Goal: Obtain resource: Download file/media

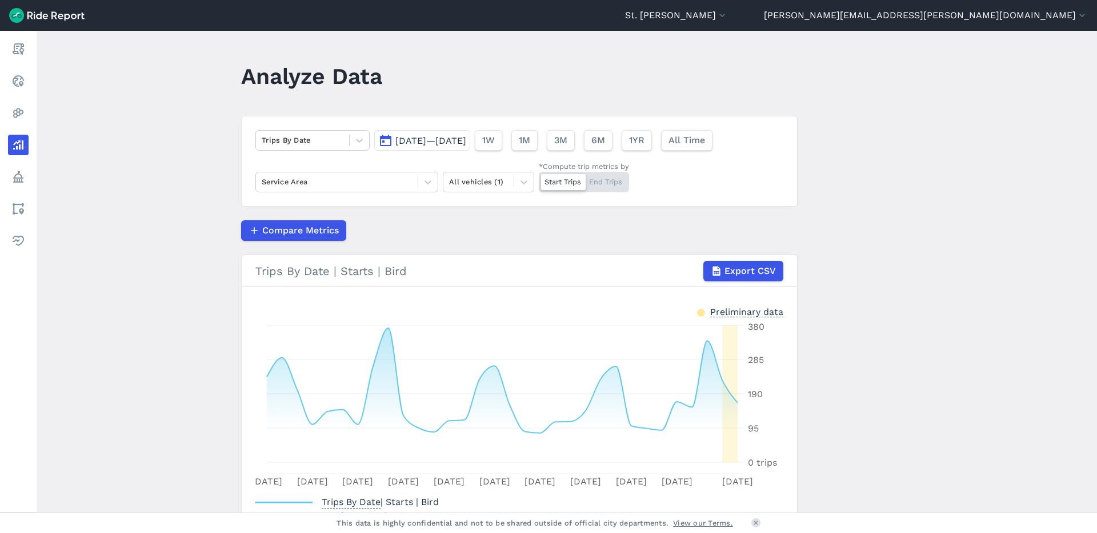
scroll to position [79, 0]
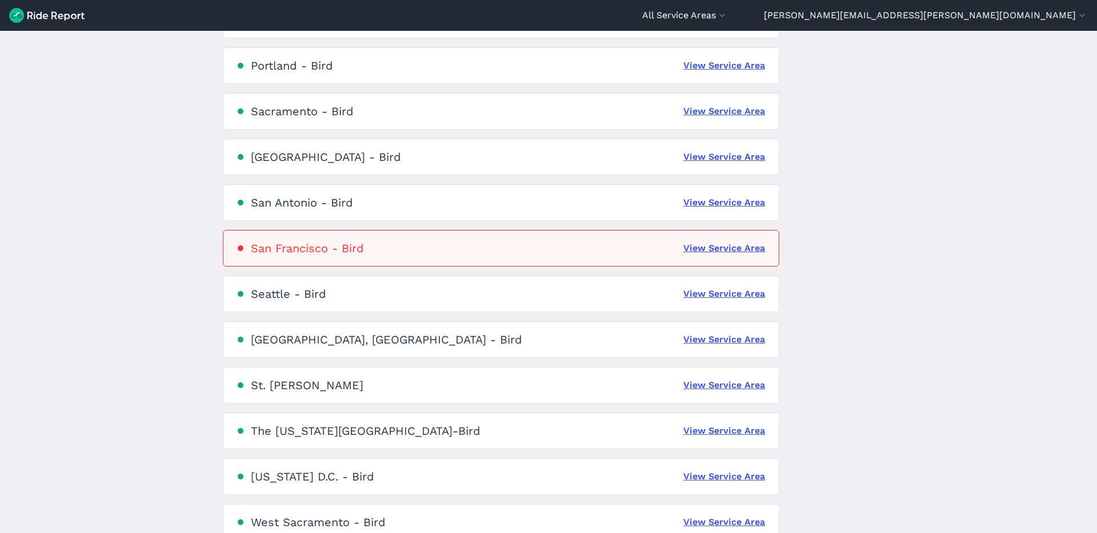
scroll to position [1433, 0]
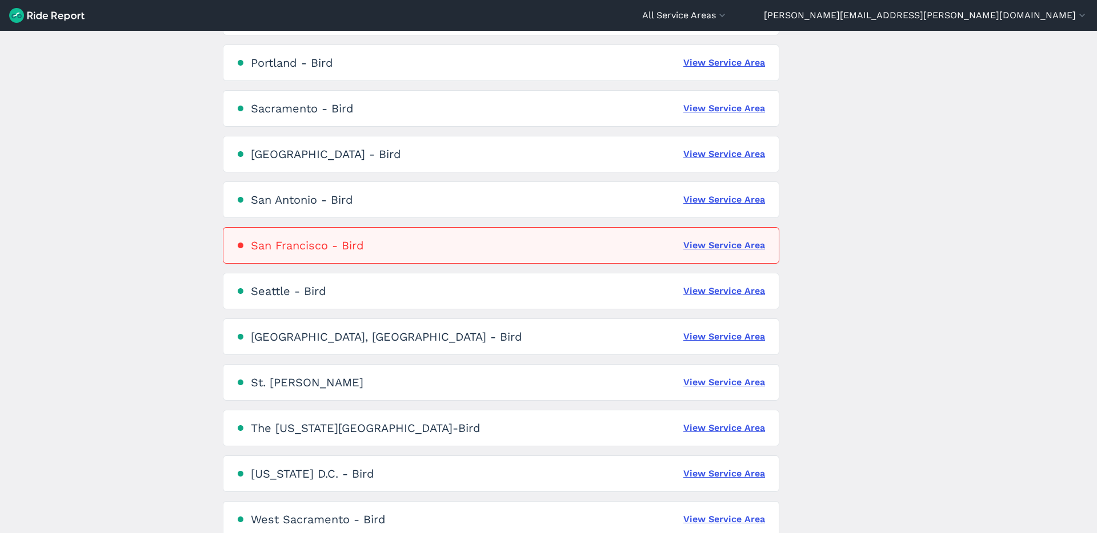
click at [745, 393] on div "St. Louis - Bird View Service Area" at bounding box center [501, 382] width 556 height 37
click at [727, 379] on link "View Service Area" at bounding box center [724, 383] width 82 height 14
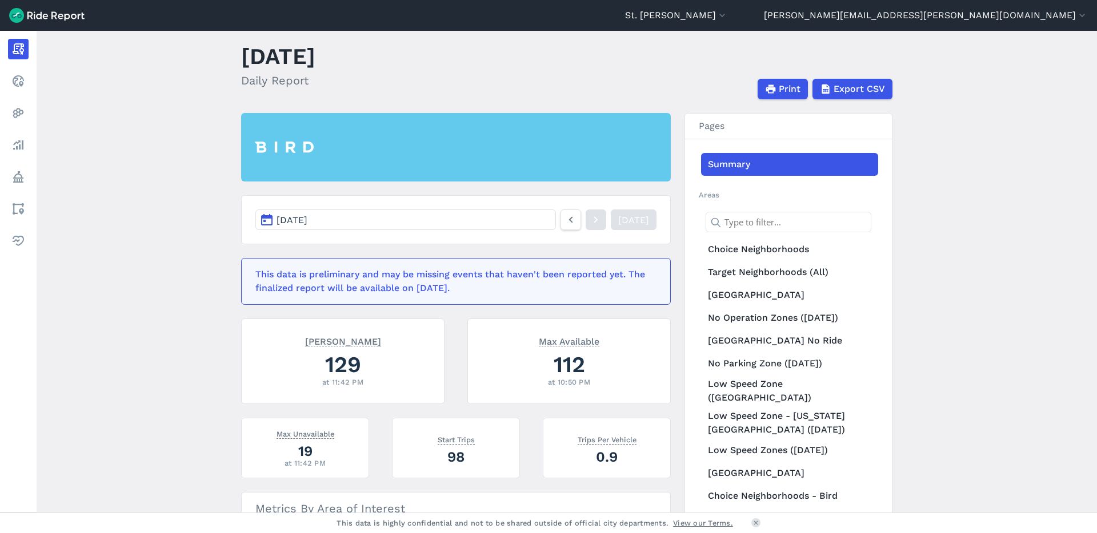
scroll to position [26, 0]
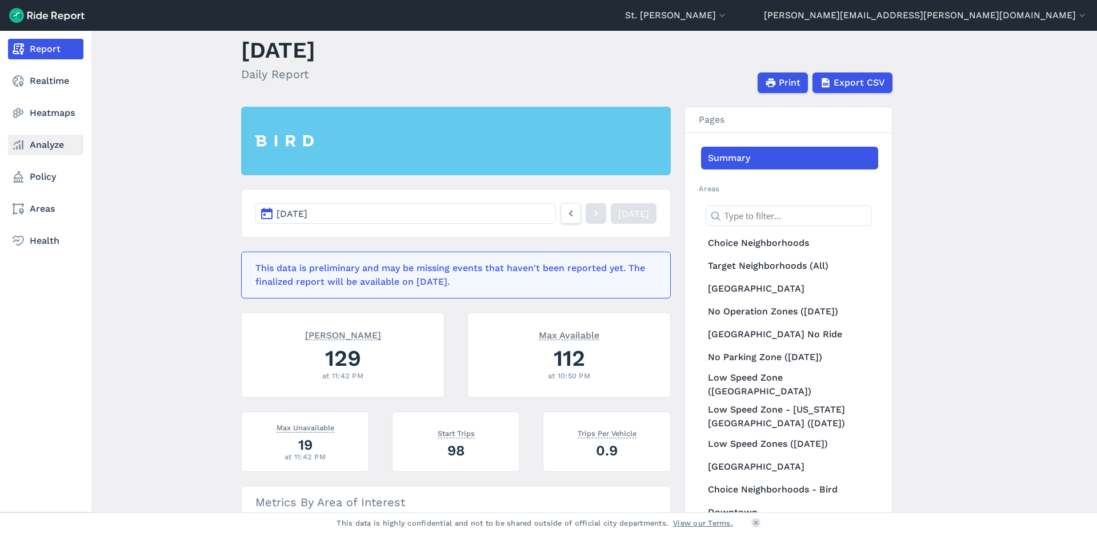
click at [22, 148] on use at bounding box center [18, 145] width 10 height 9
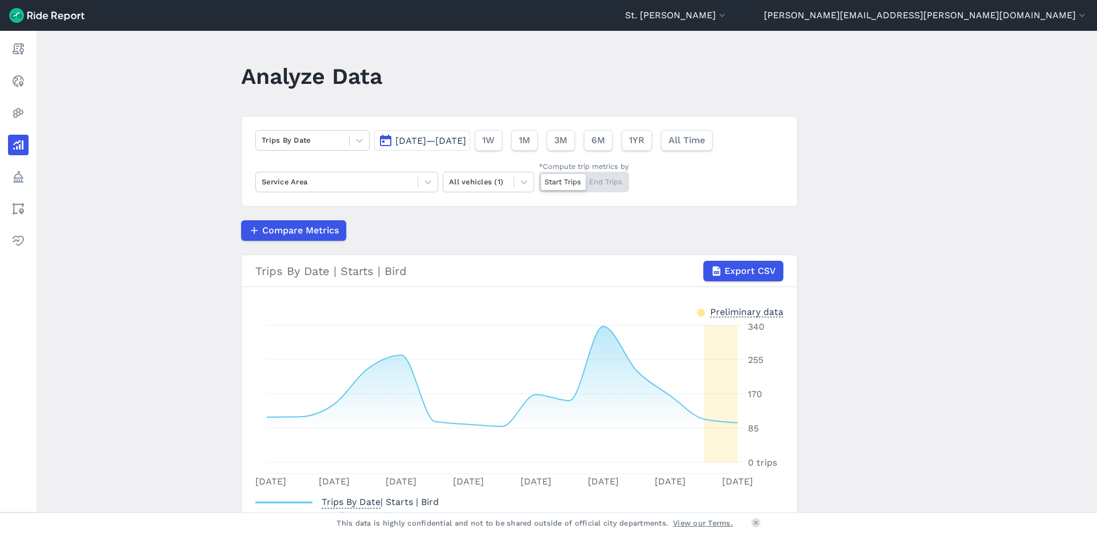
click at [420, 138] on span "Aug 20, 2025—Sep 3, 2025" at bounding box center [430, 140] width 71 height 11
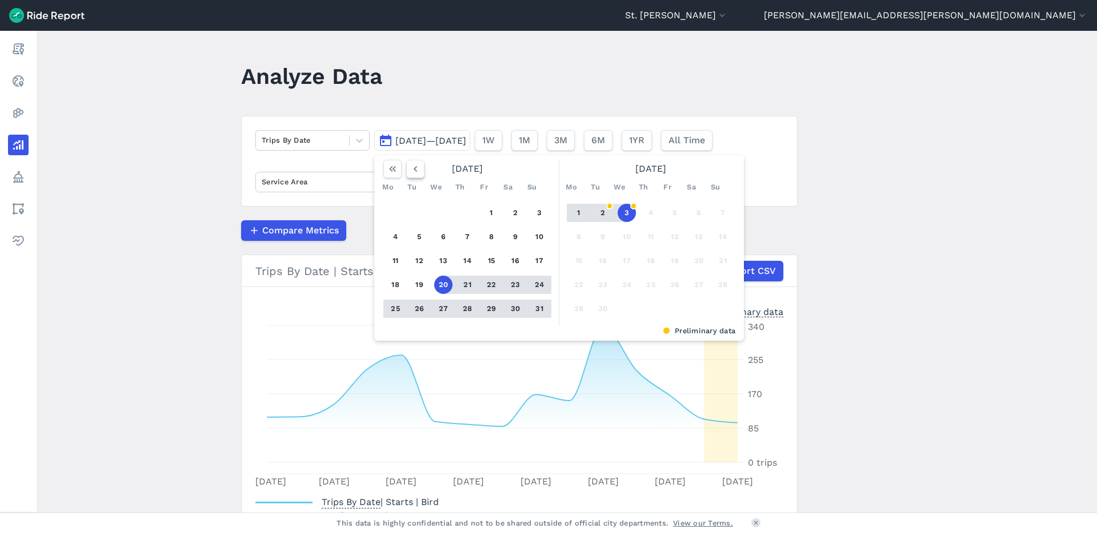
click at [418, 171] on icon "button" at bounding box center [415, 168] width 11 height 11
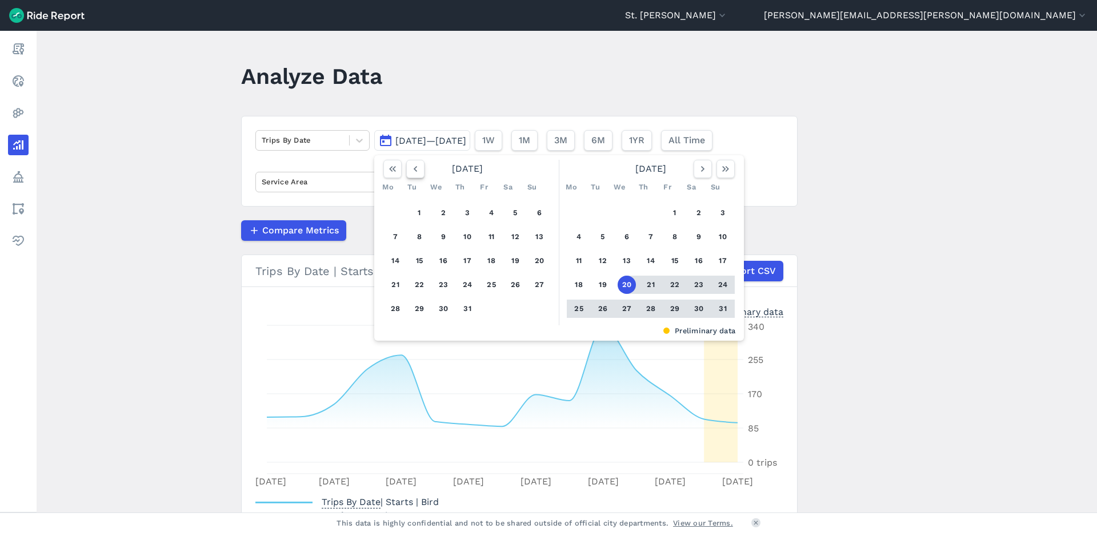
click at [418, 171] on icon "button" at bounding box center [415, 168] width 11 height 11
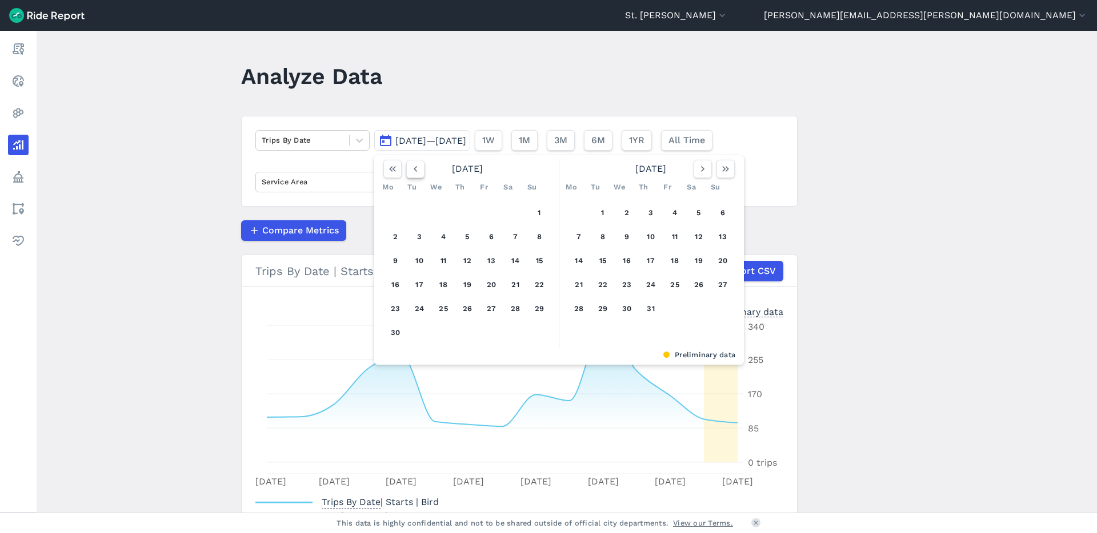
click at [418, 170] on icon "button" at bounding box center [415, 168] width 11 height 11
click at [415, 171] on icon "button" at bounding box center [415, 168] width 11 height 11
click at [421, 212] on button "1" at bounding box center [419, 213] width 18 height 18
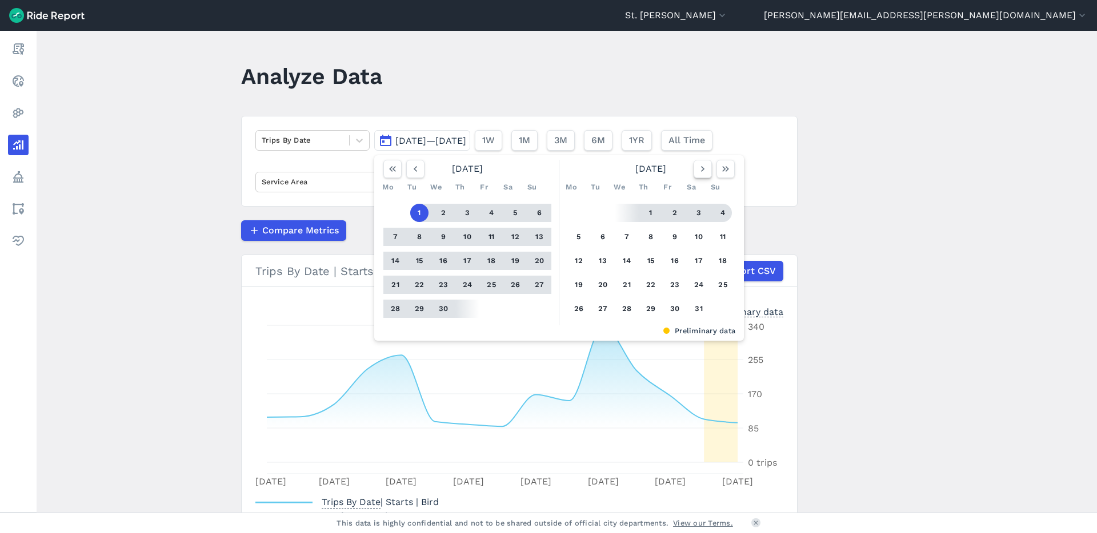
click at [701, 167] on icon "button" at bounding box center [702, 168] width 11 height 11
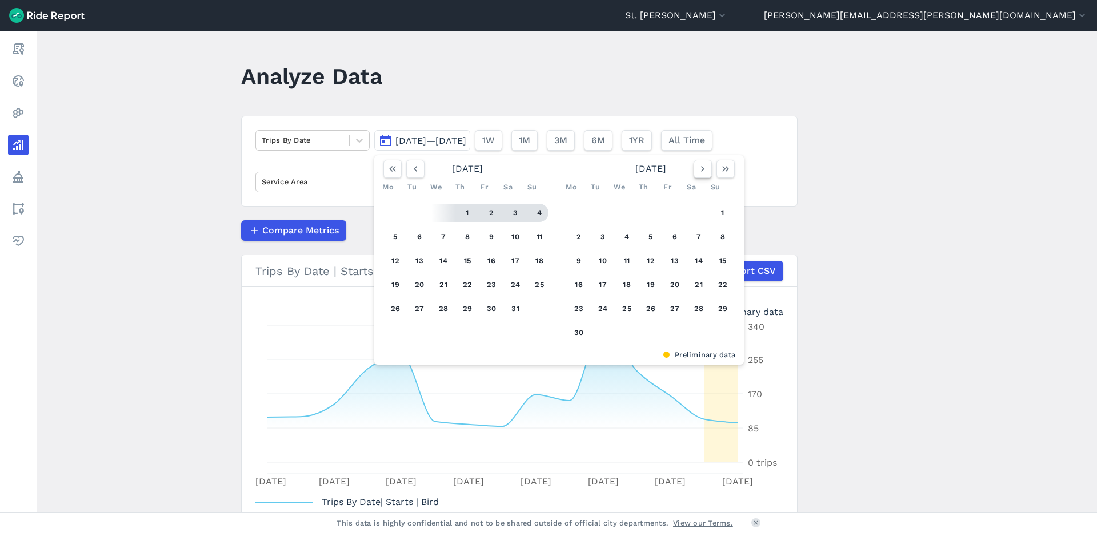
click at [701, 167] on icon "button" at bounding box center [702, 168] width 11 height 11
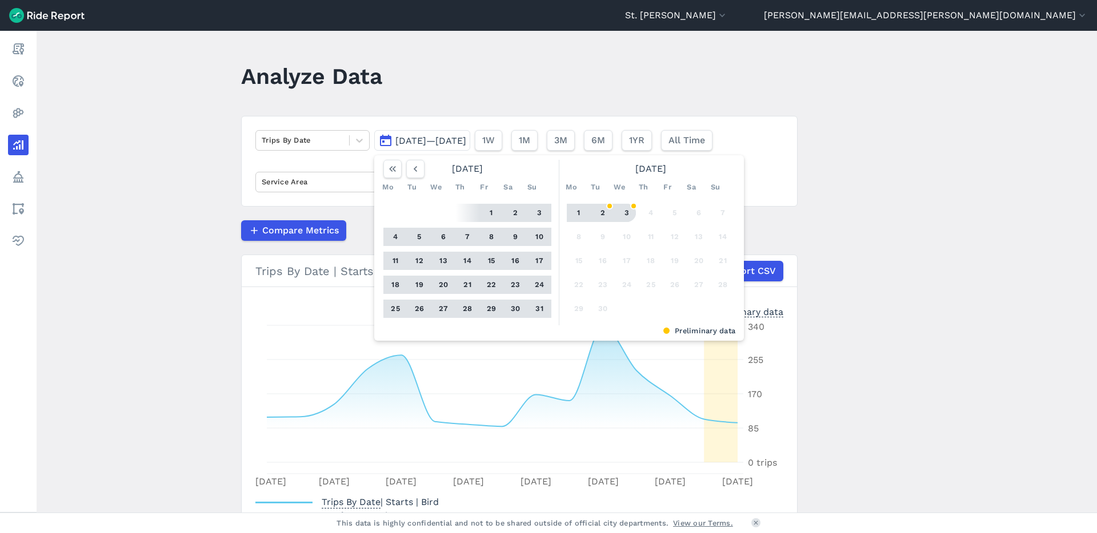
click at [631, 215] on button "3" at bounding box center [626, 213] width 18 height 18
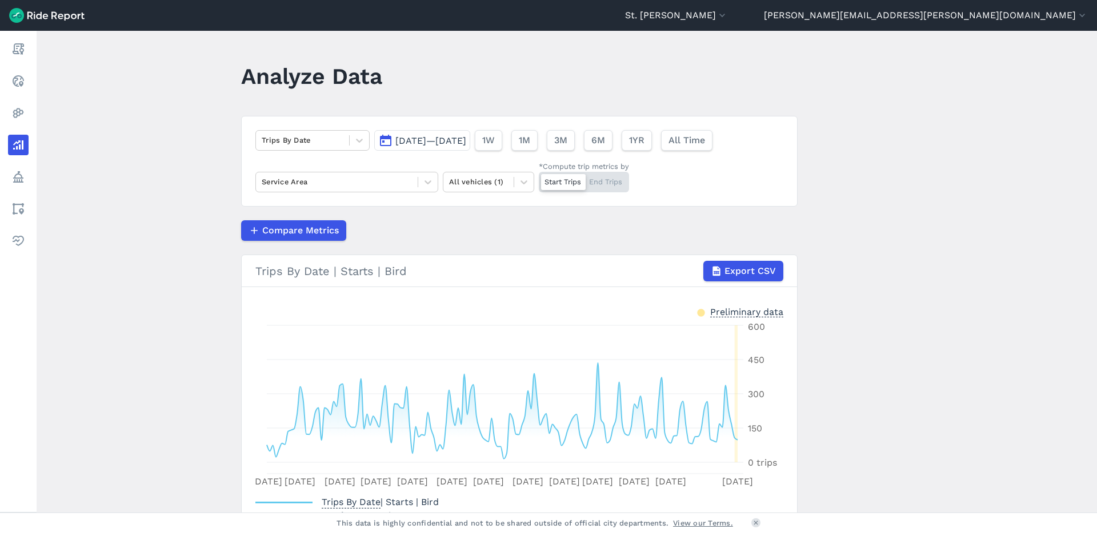
click at [466, 141] on span "Apr 1, 2025—Sep 3, 2025" at bounding box center [430, 140] width 71 height 11
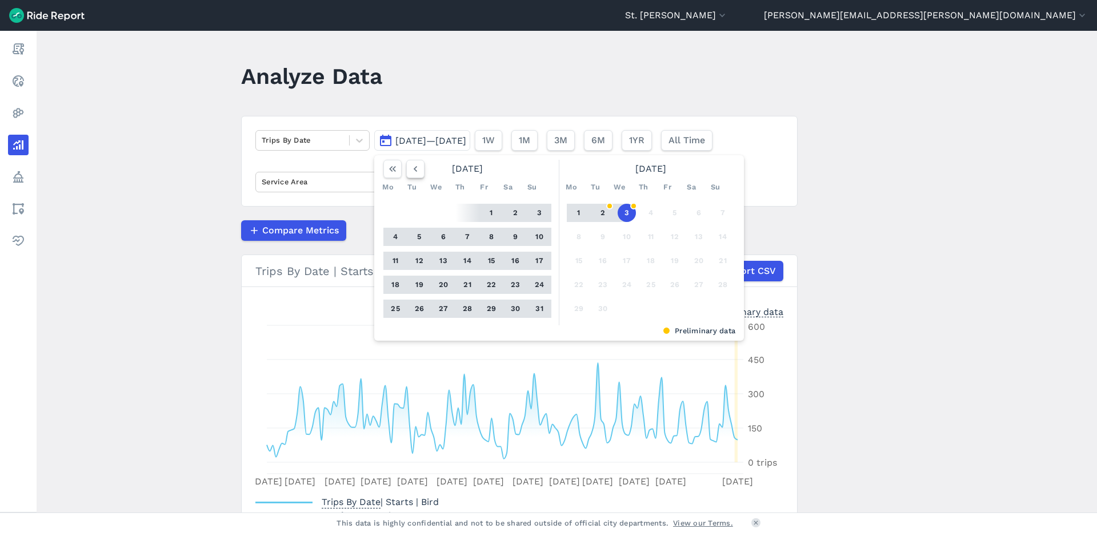
click at [415, 171] on icon "button" at bounding box center [415, 168] width 11 height 11
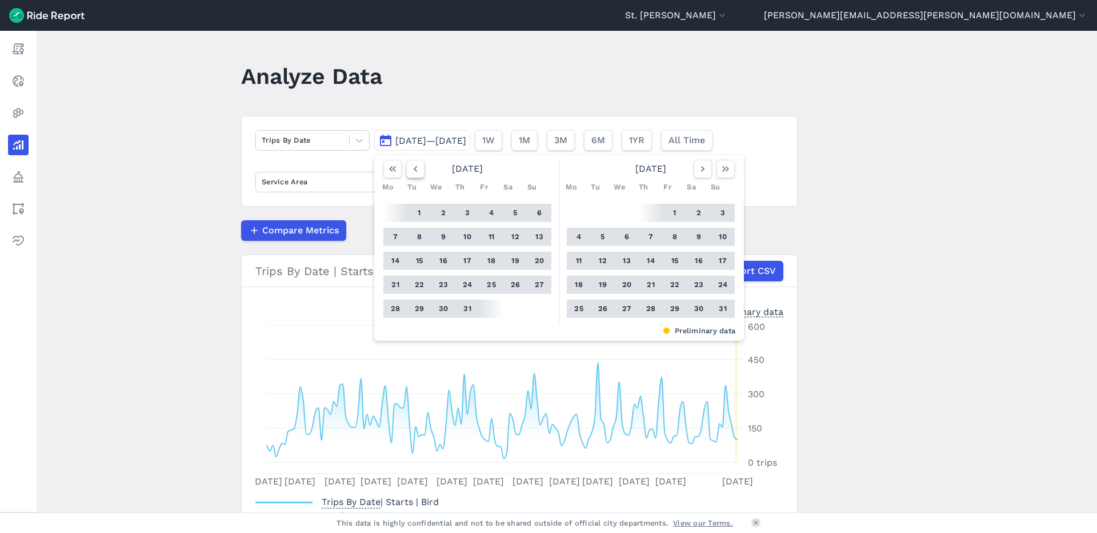
click at [415, 171] on icon "button" at bounding box center [415, 168] width 11 height 11
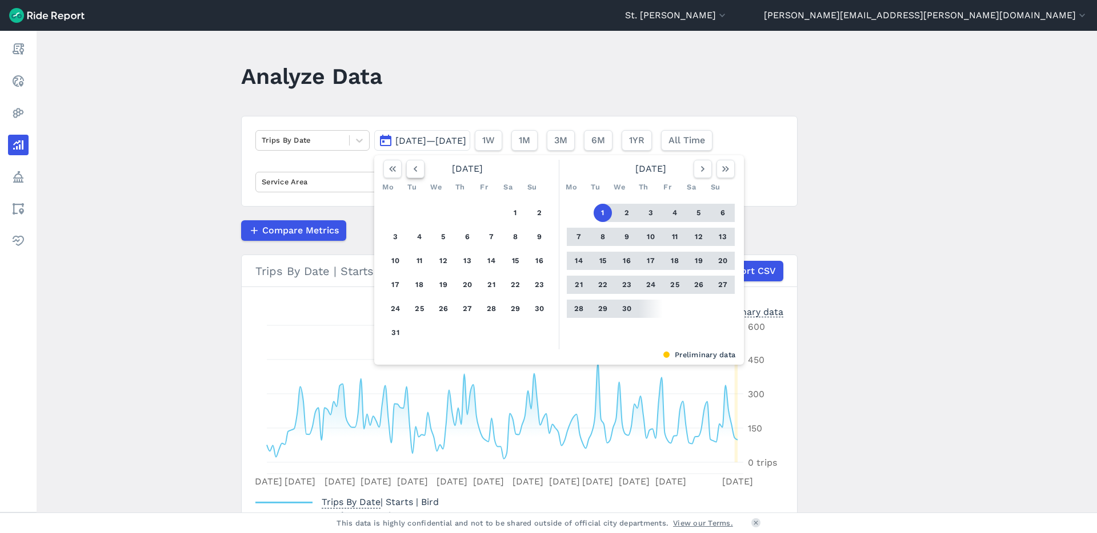
click at [415, 171] on icon "button" at bounding box center [415, 168] width 11 height 11
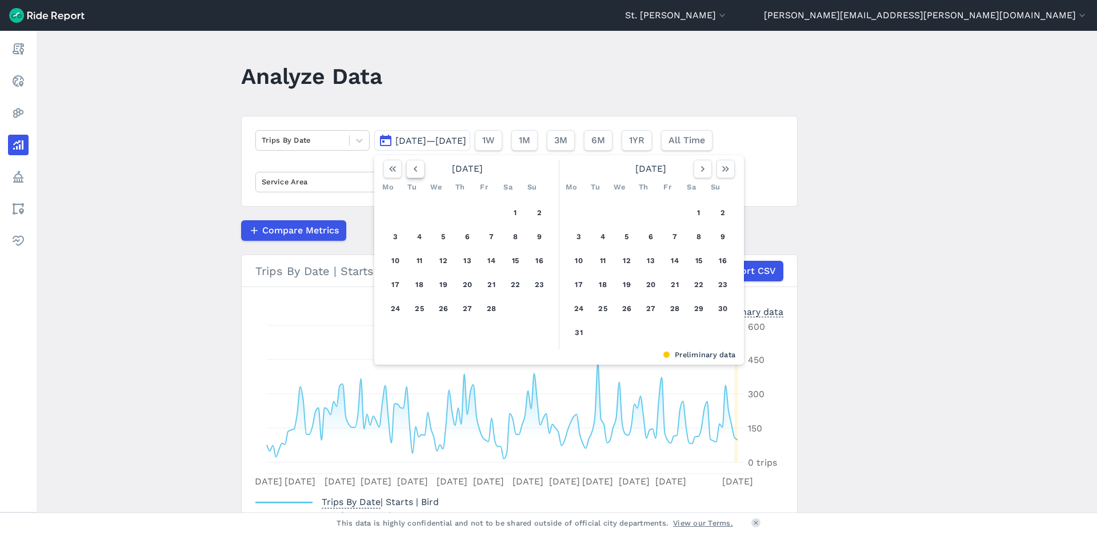
click at [415, 171] on icon "button" at bounding box center [415, 168] width 11 height 11
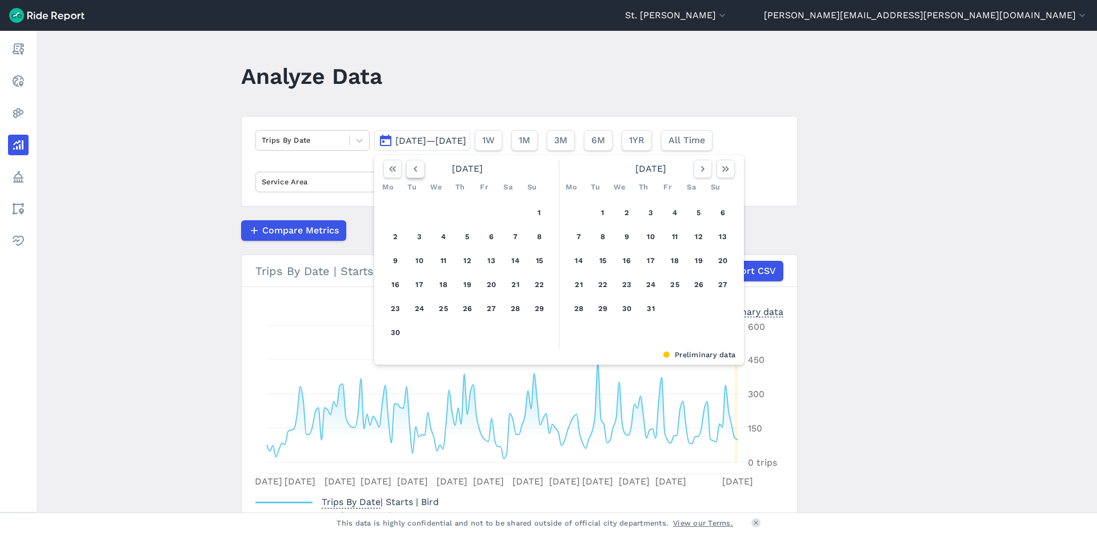
click at [415, 171] on icon "button" at bounding box center [415, 168] width 11 height 11
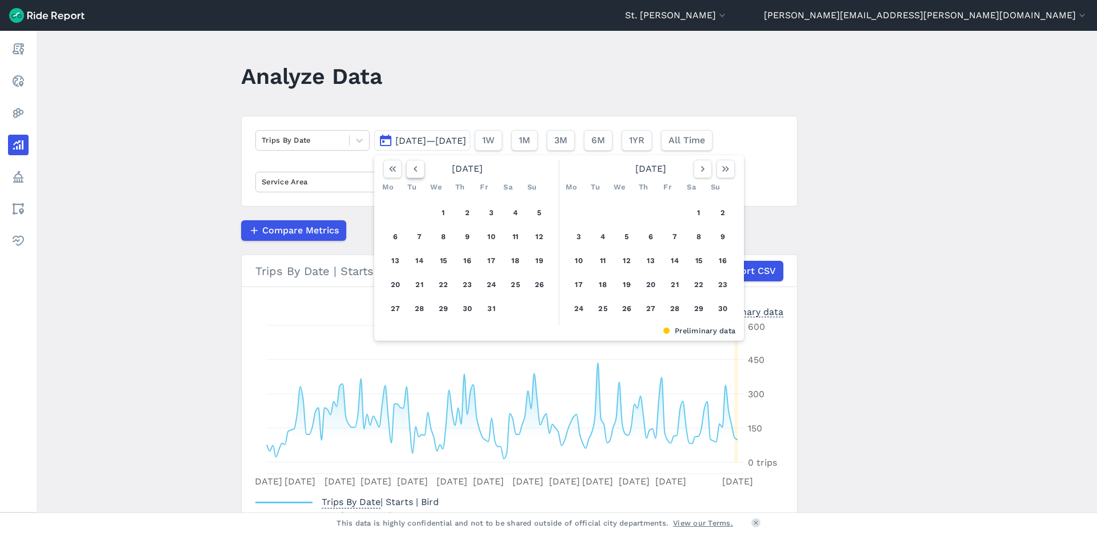
click at [415, 171] on icon "button" at bounding box center [415, 168] width 11 height 11
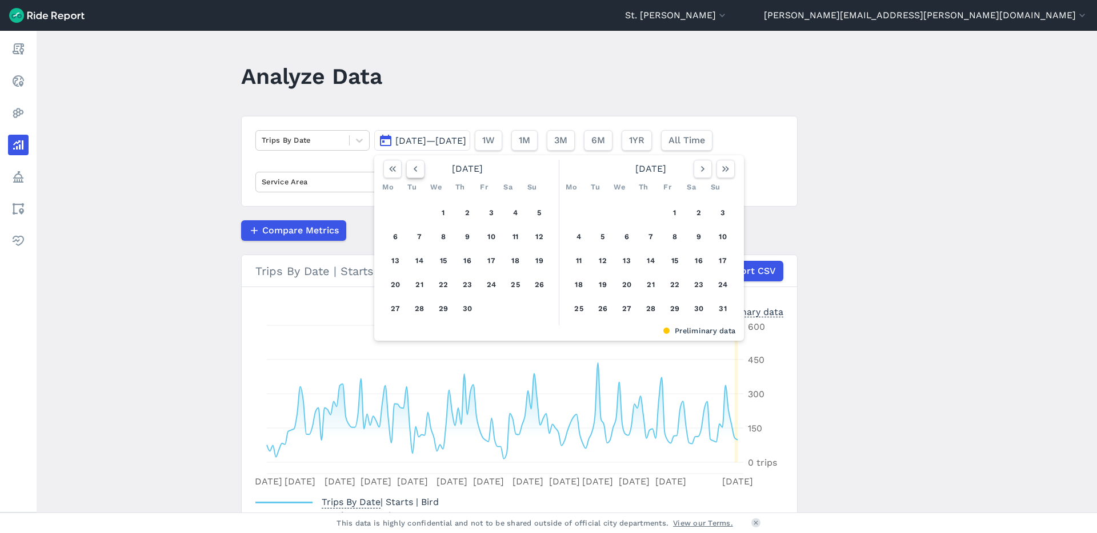
click at [415, 171] on icon "button" at bounding box center [415, 168] width 11 height 11
click at [493, 216] on button "1" at bounding box center [491, 213] width 18 height 18
click at [720, 168] on icon "button" at bounding box center [725, 168] width 11 height 11
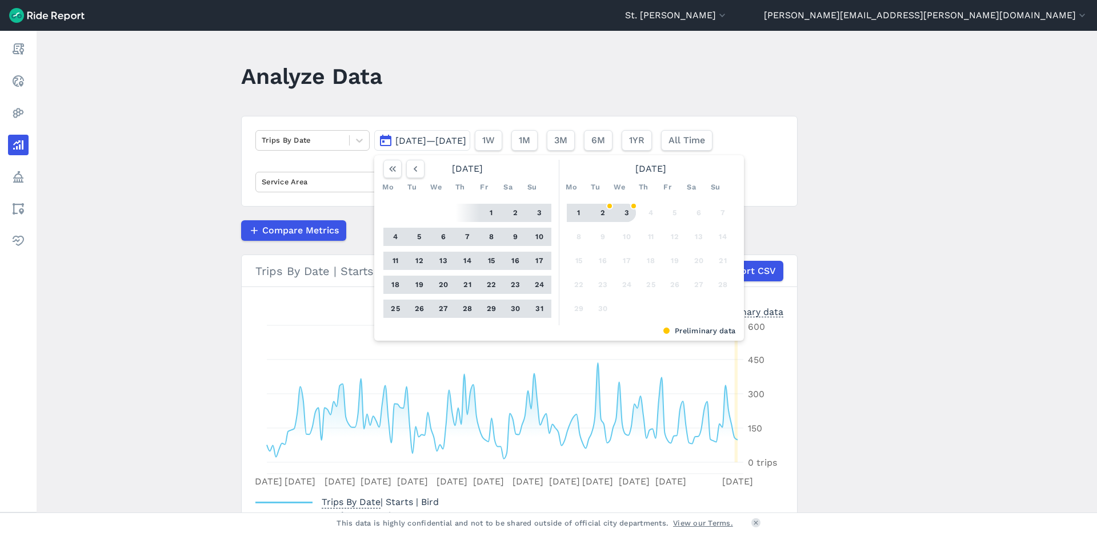
click at [628, 210] on button "3" at bounding box center [626, 213] width 18 height 18
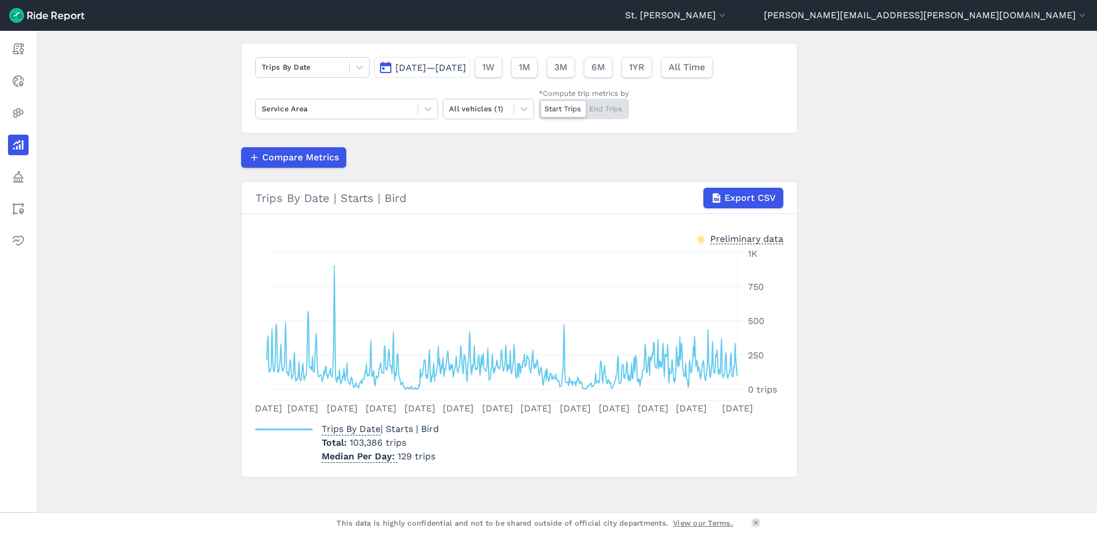
scroll to position [74, 0]
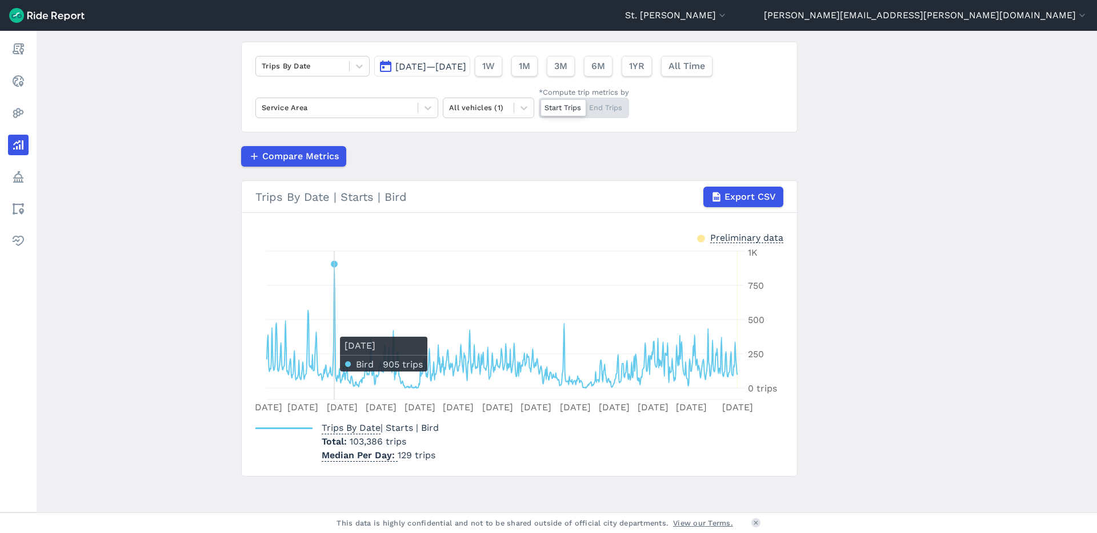
click at [332, 331] on icon at bounding box center [502, 326] width 471 height 124
click at [336, 332] on icon "Sep 1 Oct 27 Dec 27 Feb 26 Apr 26 Jun 25 Aug 25 Oct 24 Dec 24 Feb 23 Apr 24 Jun…" at bounding box center [519, 331] width 528 height 171
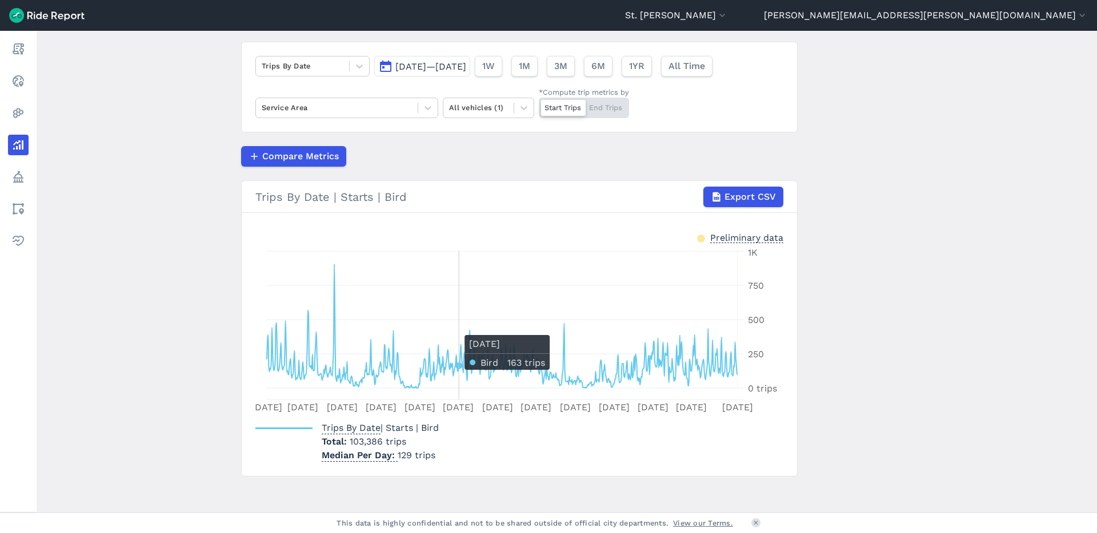
click at [457, 378] on icon at bounding box center [502, 326] width 471 height 124
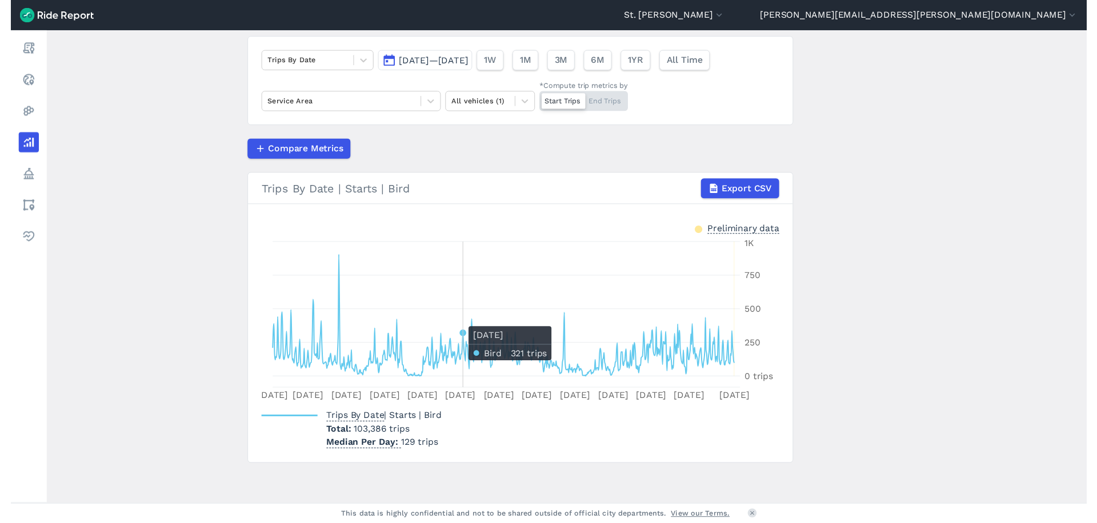
scroll to position [0, 0]
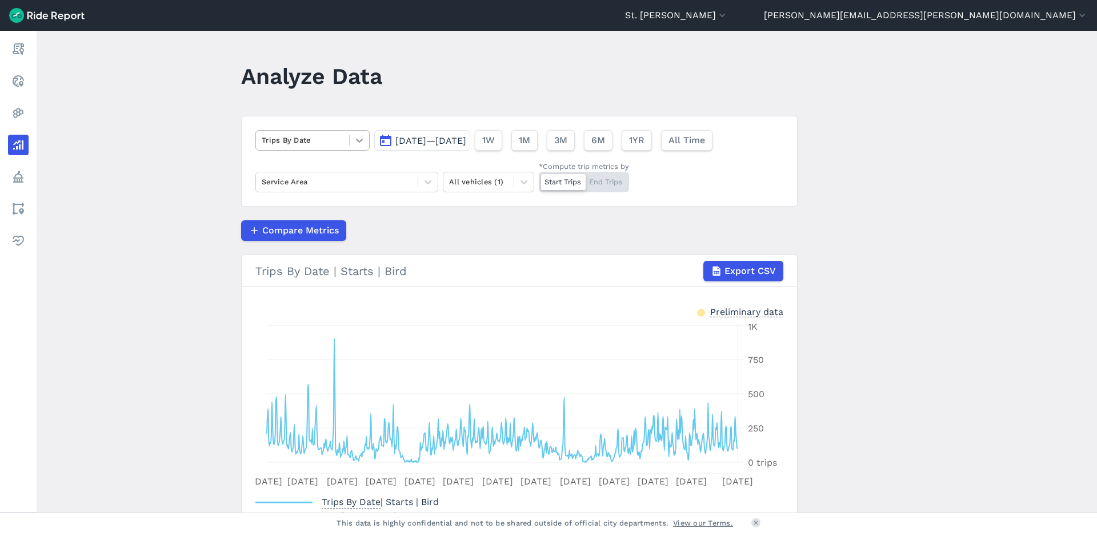
click at [350, 135] on div at bounding box center [359, 140] width 19 height 19
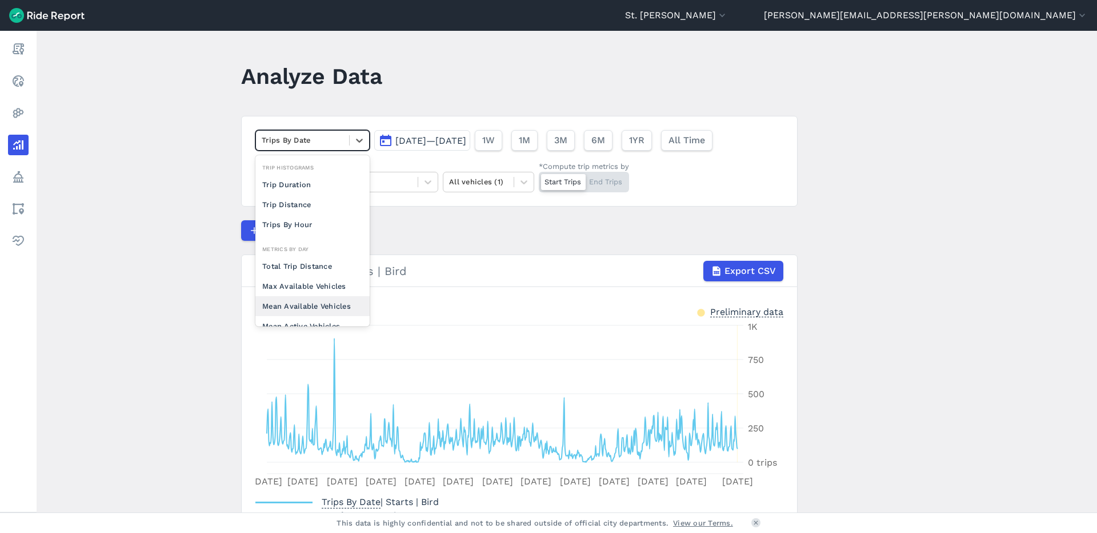
click at [350, 306] on div "Mean Available Vehicles" at bounding box center [312, 306] width 114 height 20
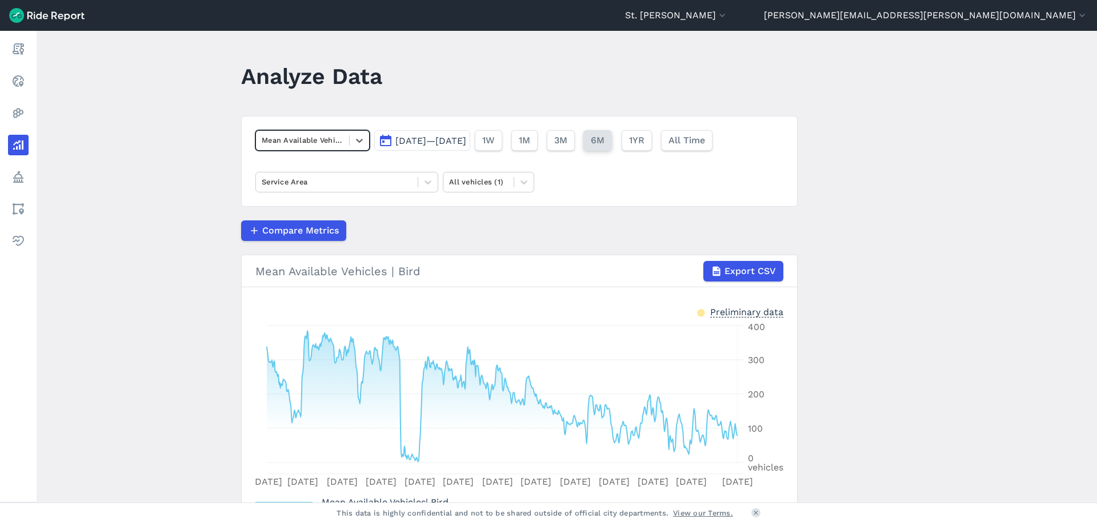
scroll to position [15, 0]
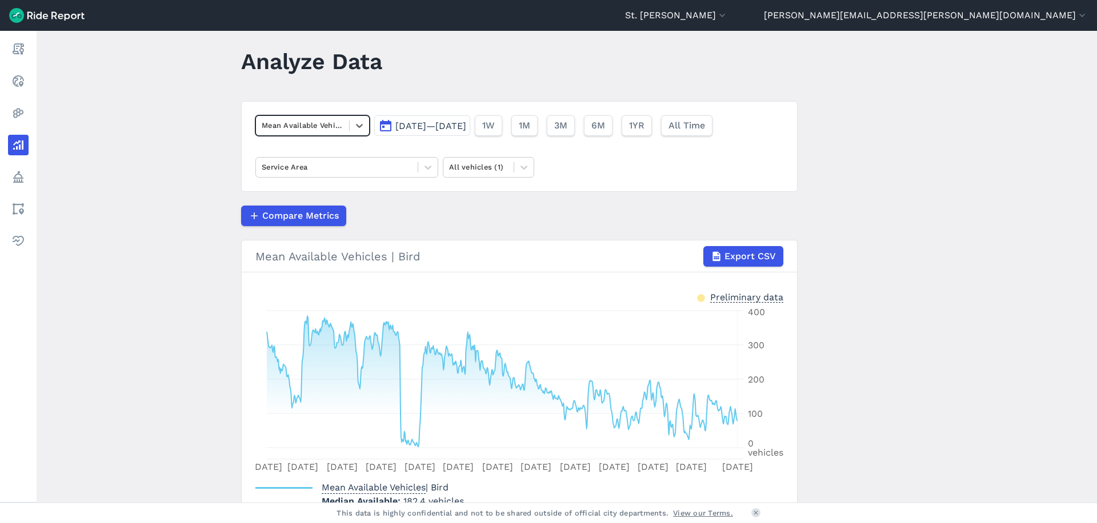
click at [321, 134] on div "Mean Available Vehicles" at bounding box center [312, 125] width 114 height 21
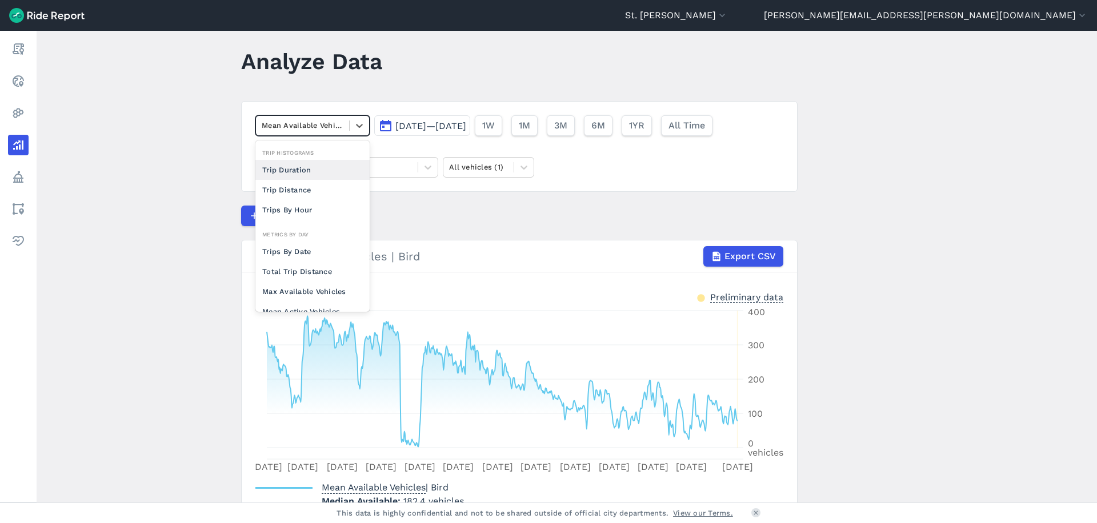
click at [321, 134] on div "Mean Available Vehicles" at bounding box center [312, 125] width 114 height 21
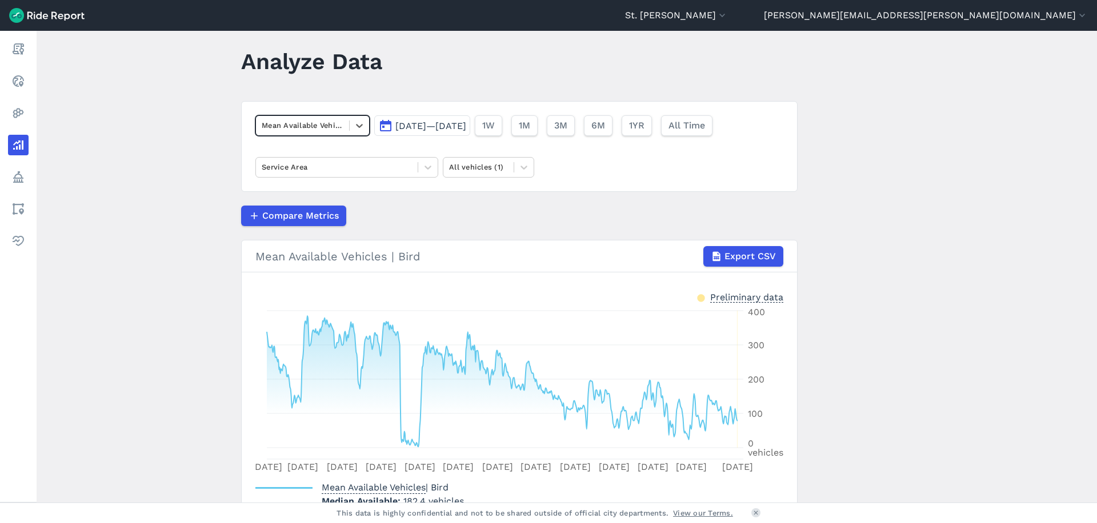
click at [429, 129] on span "Sep 1, 2023—Sep 3, 2025" at bounding box center [430, 126] width 71 height 11
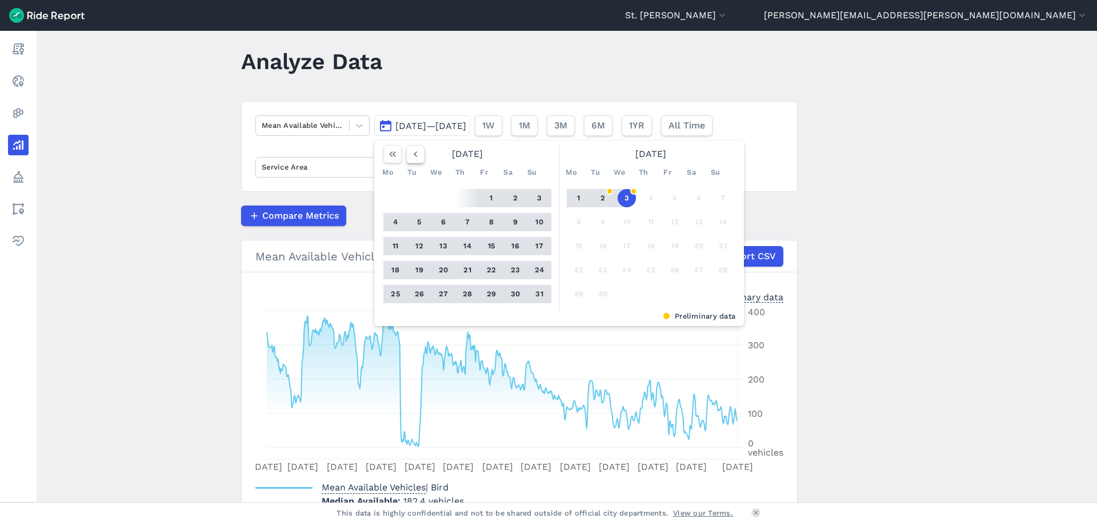
click at [417, 159] on icon "button" at bounding box center [415, 153] width 11 height 11
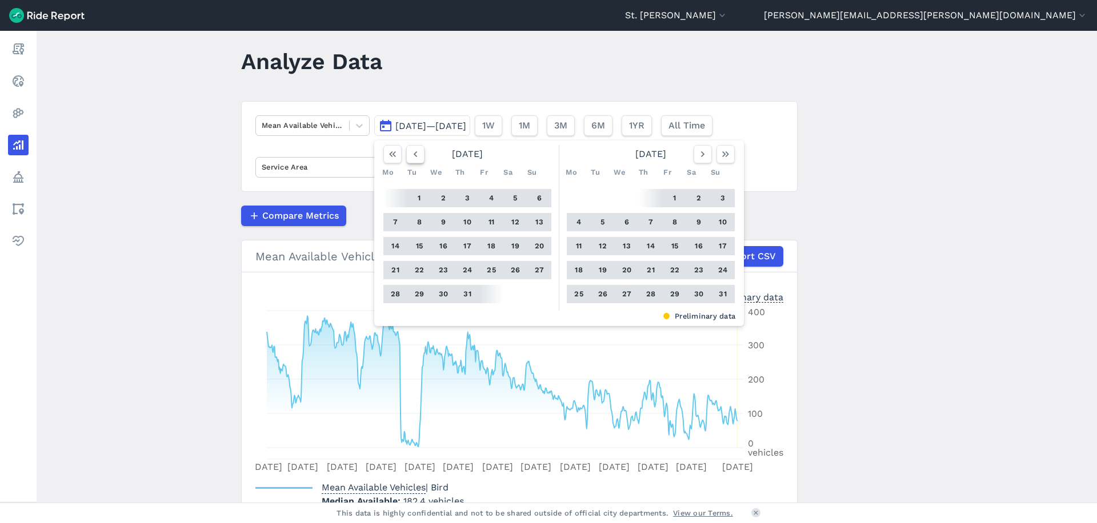
click at [417, 159] on icon "button" at bounding box center [415, 153] width 11 height 11
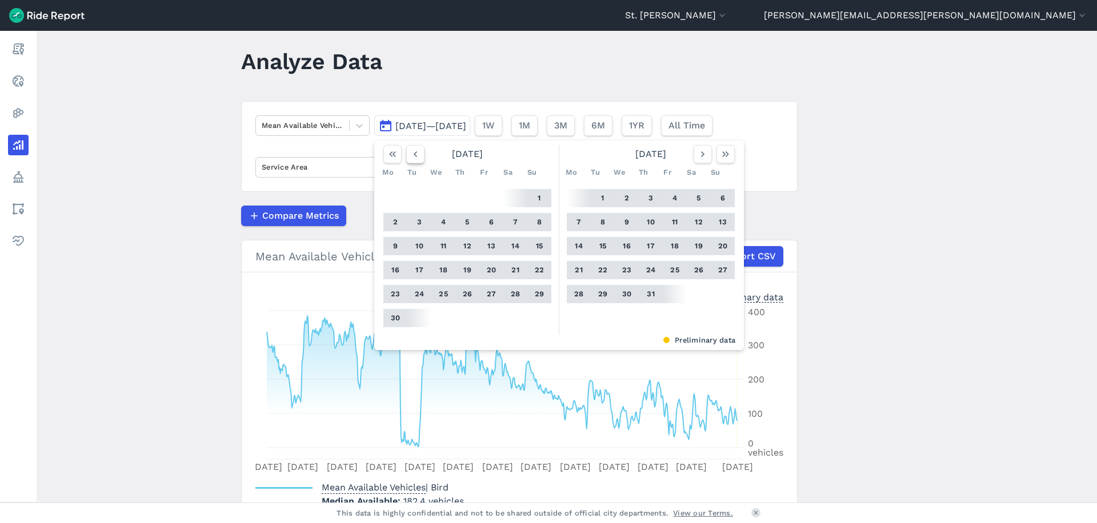
click at [417, 159] on icon "button" at bounding box center [415, 153] width 11 height 11
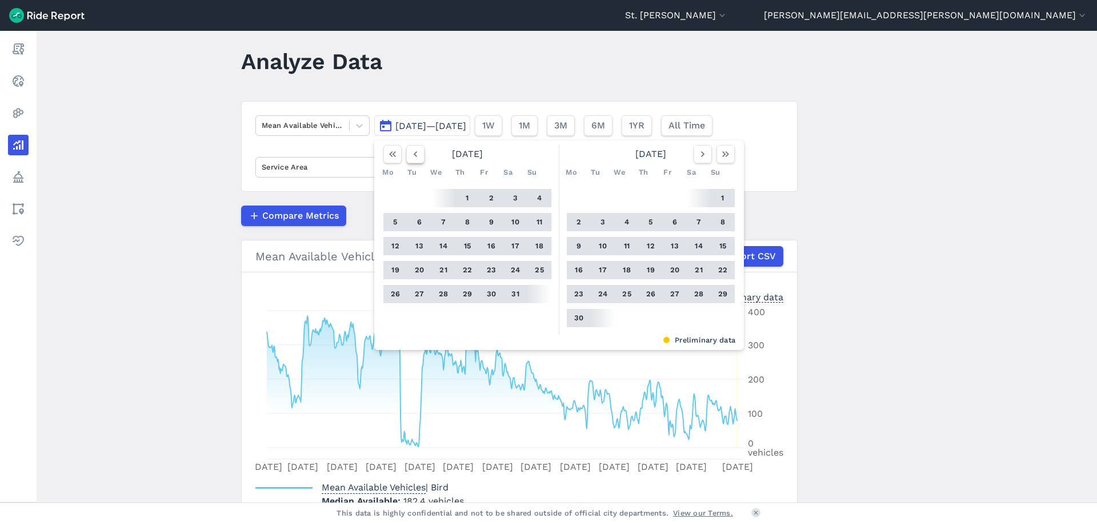
click at [417, 159] on icon "button" at bounding box center [415, 153] width 11 height 11
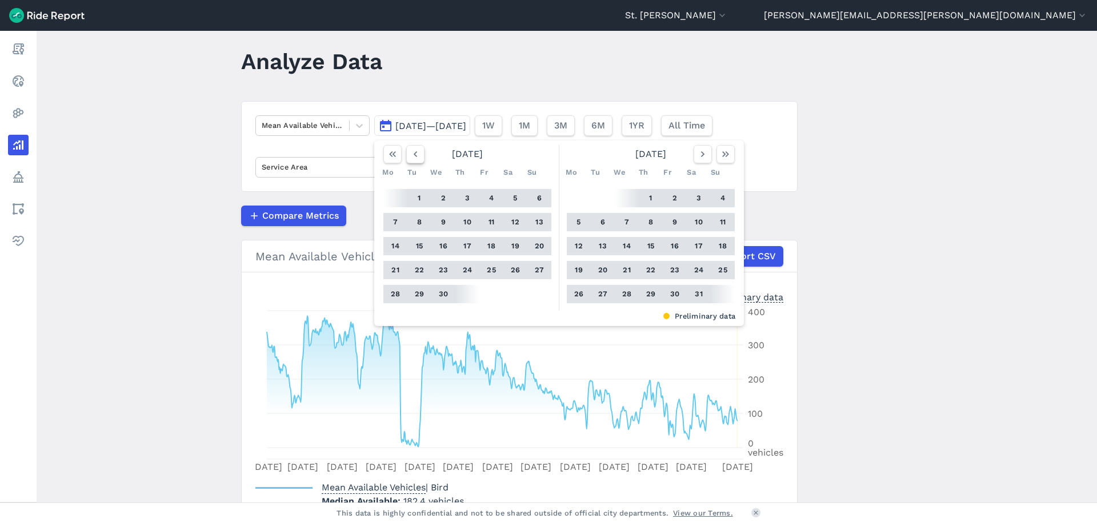
click at [417, 159] on icon "button" at bounding box center [415, 153] width 11 height 11
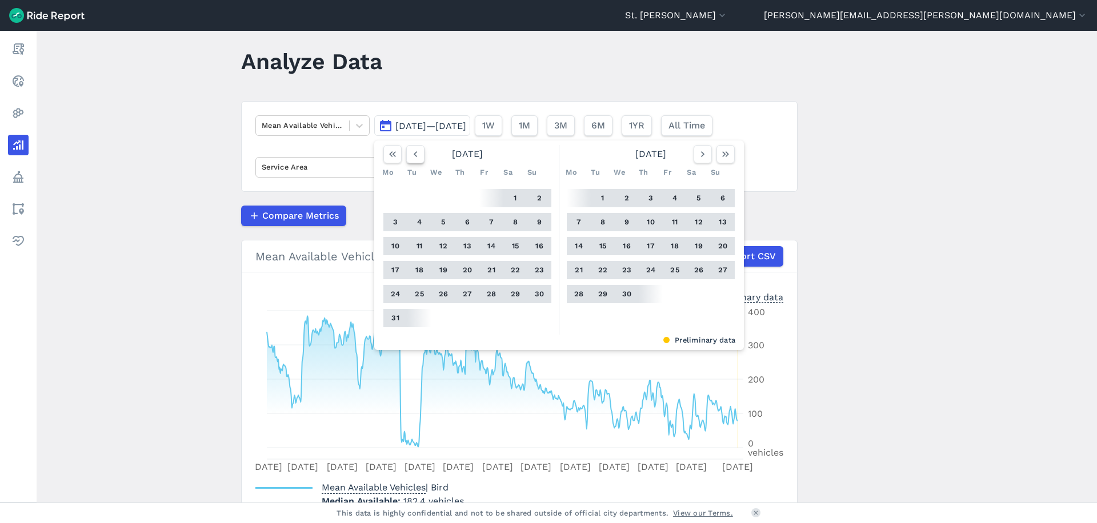
click at [417, 159] on icon "button" at bounding box center [415, 153] width 11 height 11
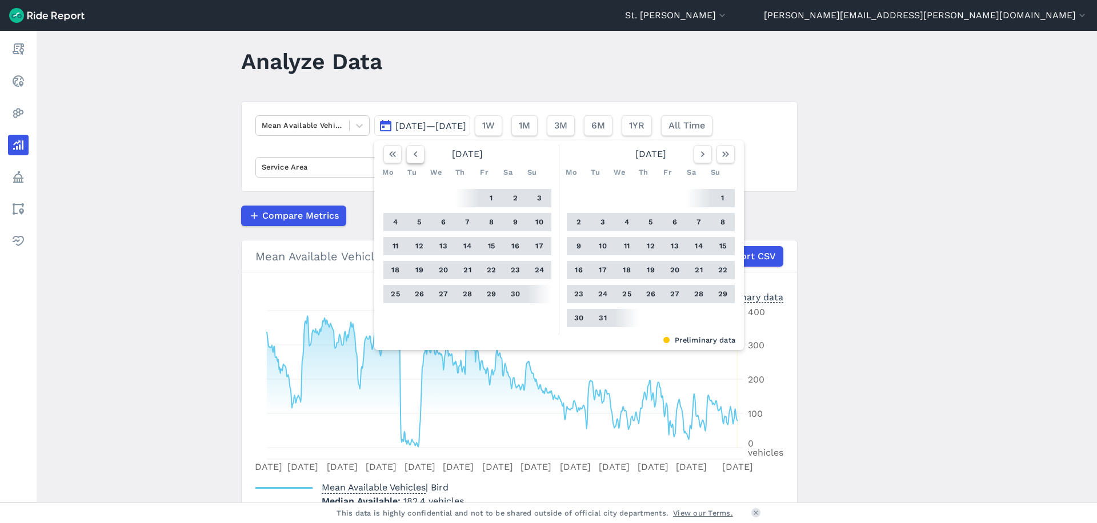
click at [417, 159] on icon "button" at bounding box center [415, 153] width 11 height 11
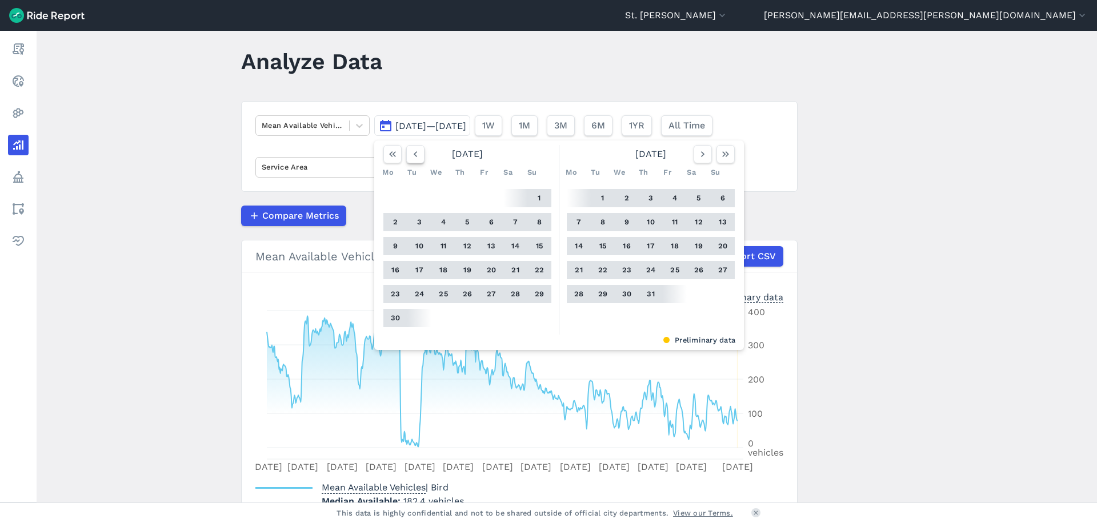
click at [417, 159] on icon "button" at bounding box center [415, 153] width 11 height 11
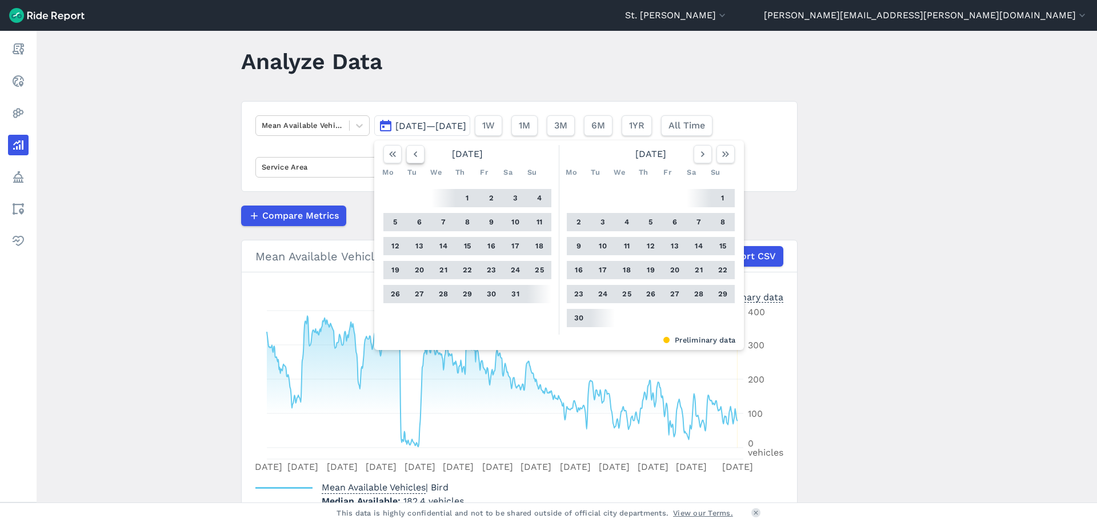
click at [417, 159] on icon "button" at bounding box center [415, 153] width 11 height 11
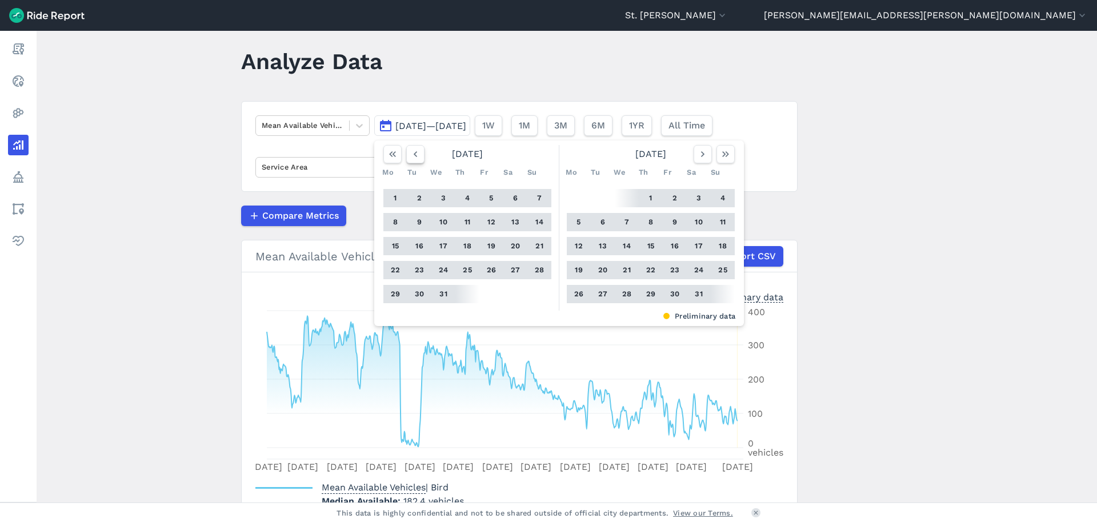
click at [417, 159] on icon "button" at bounding box center [415, 153] width 11 height 11
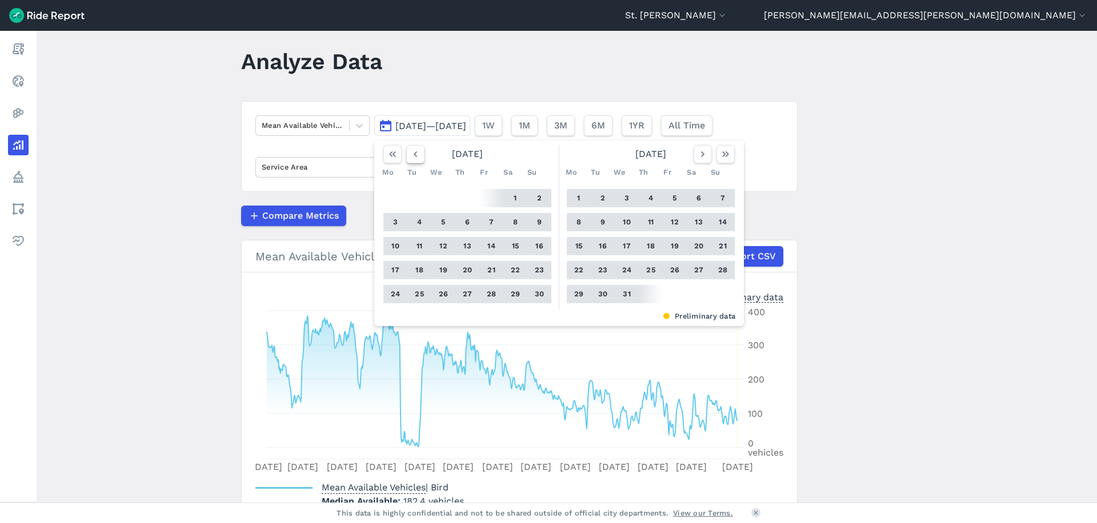
click at [417, 159] on icon "button" at bounding box center [415, 153] width 11 height 11
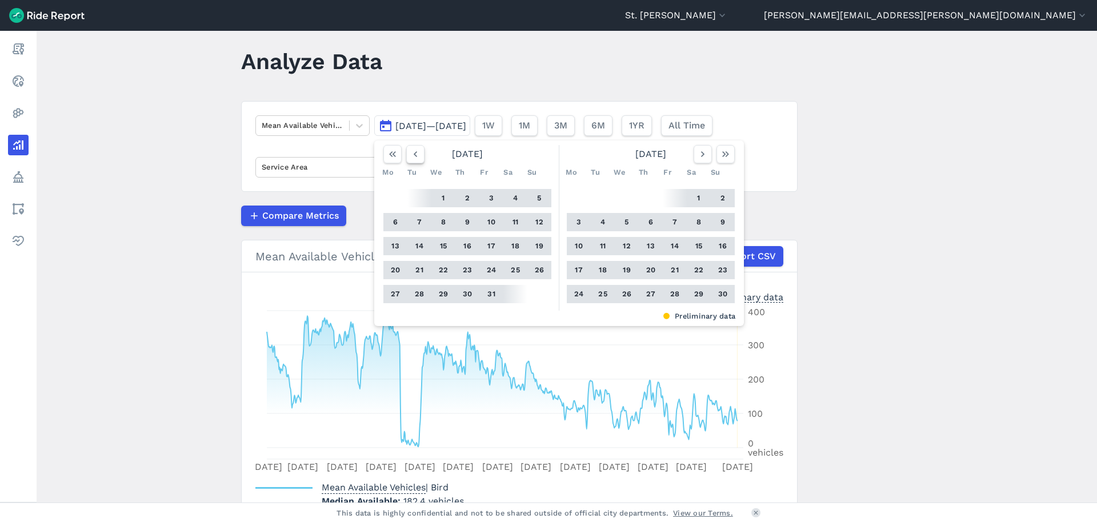
click at [417, 159] on icon "button" at bounding box center [415, 153] width 11 height 11
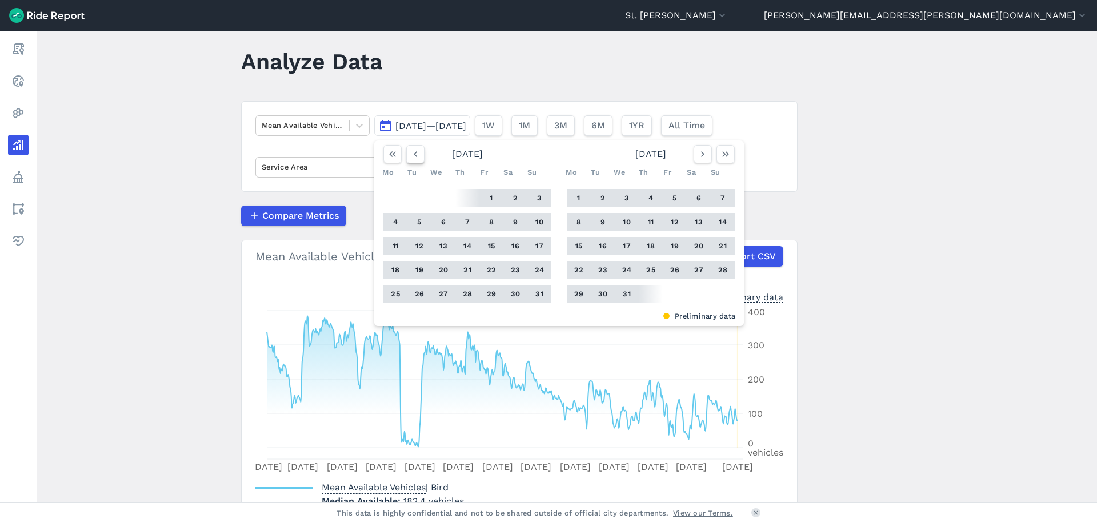
click at [417, 159] on icon "button" at bounding box center [415, 153] width 11 height 11
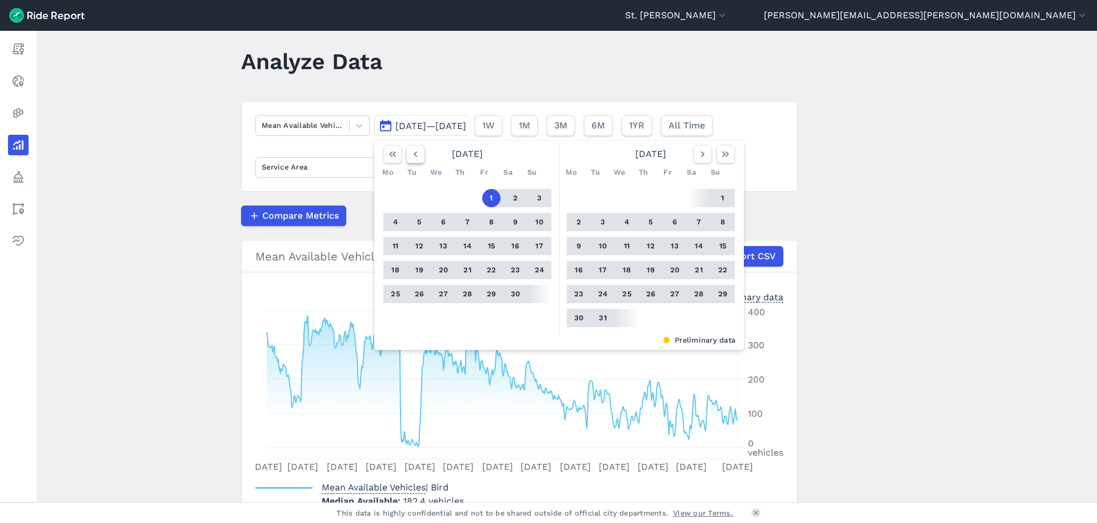
click at [417, 159] on icon "button" at bounding box center [415, 153] width 11 height 11
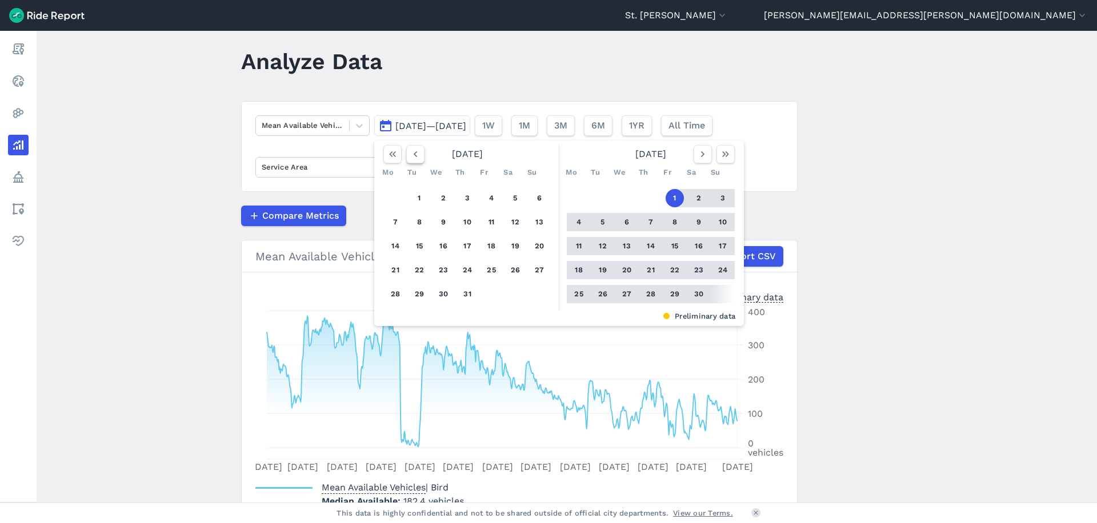
click at [417, 159] on icon "button" at bounding box center [415, 153] width 11 height 11
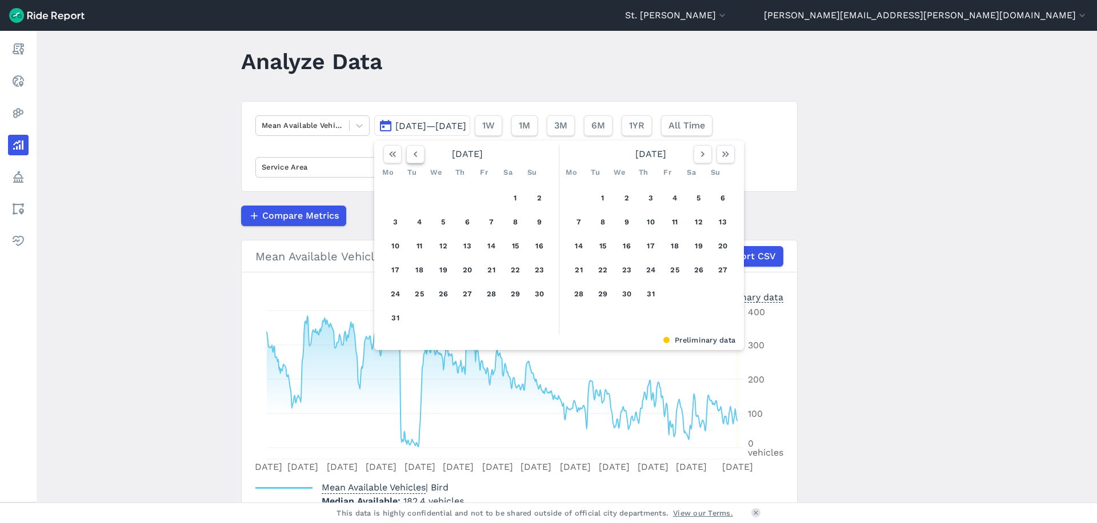
click at [417, 159] on icon "button" at bounding box center [415, 153] width 11 height 11
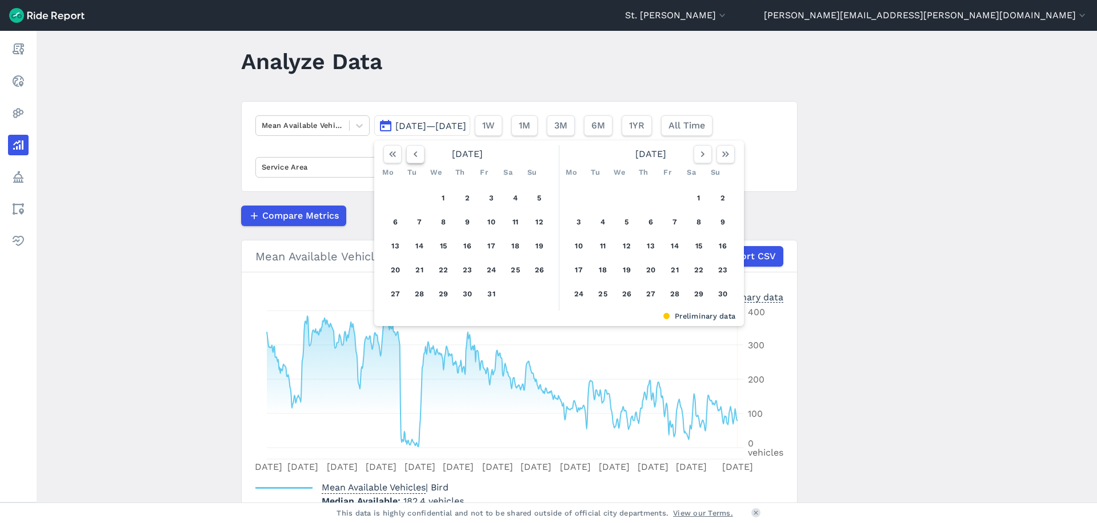
click at [417, 159] on icon "button" at bounding box center [415, 153] width 11 height 11
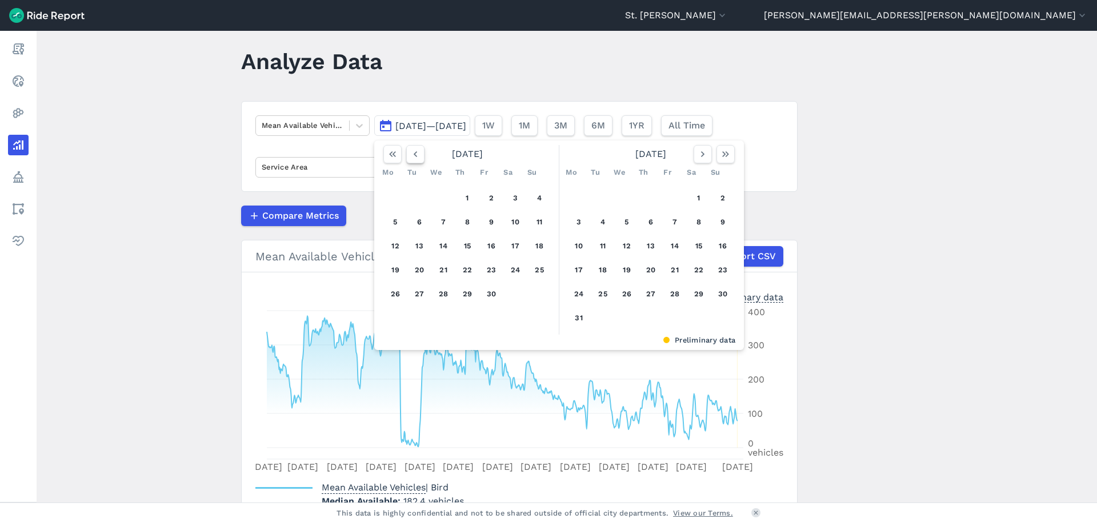
click at [417, 159] on icon "button" at bounding box center [415, 153] width 11 height 11
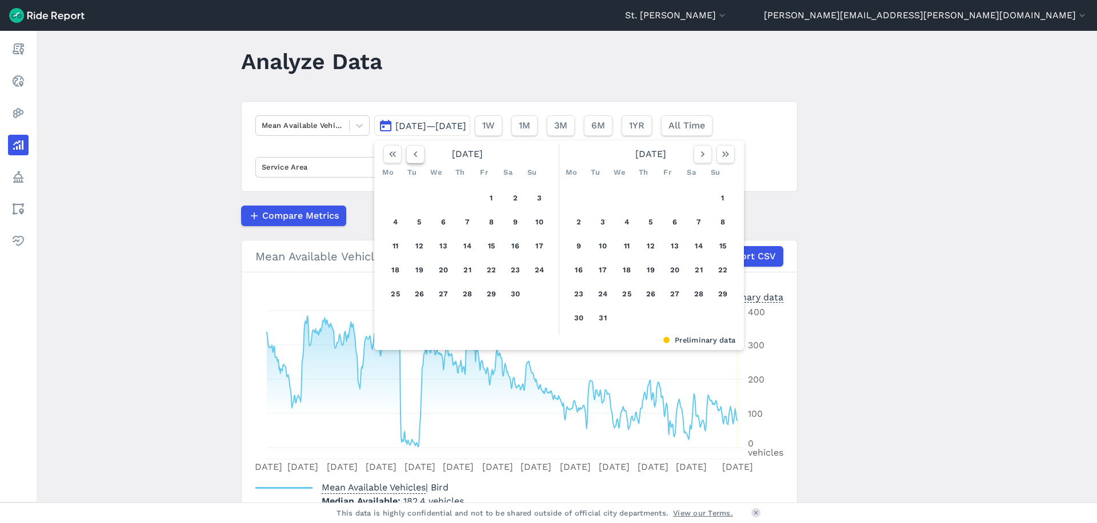
click at [417, 159] on icon "button" at bounding box center [415, 153] width 11 height 11
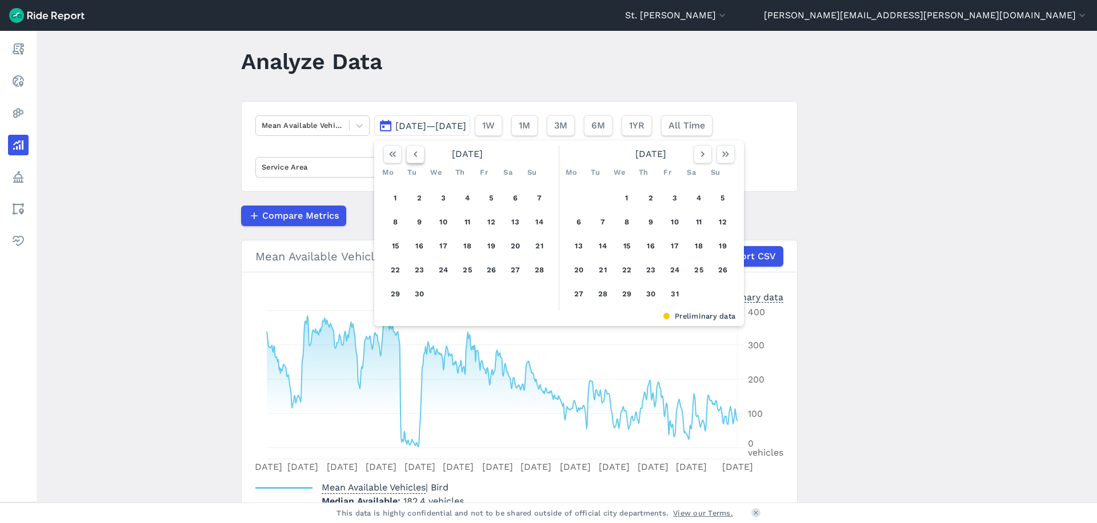
click at [417, 159] on icon "button" at bounding box center [415, 153] width 11 height 11
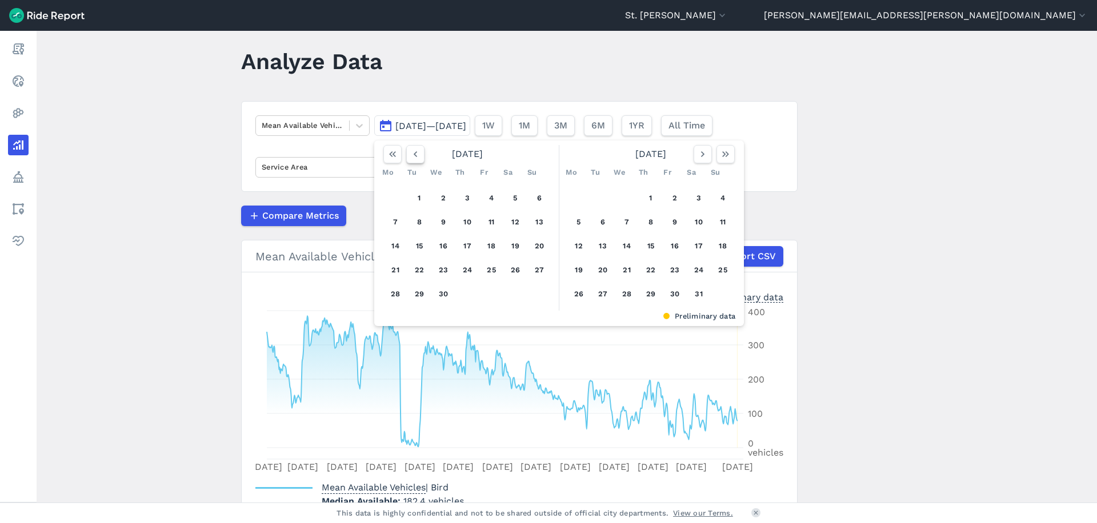
click at [417, 159] on icon "button" at bounding box center [415, 153] width 11 height 11
click at [472, 200] on button "1" at bounding box center [467, 198] width 18 height 18
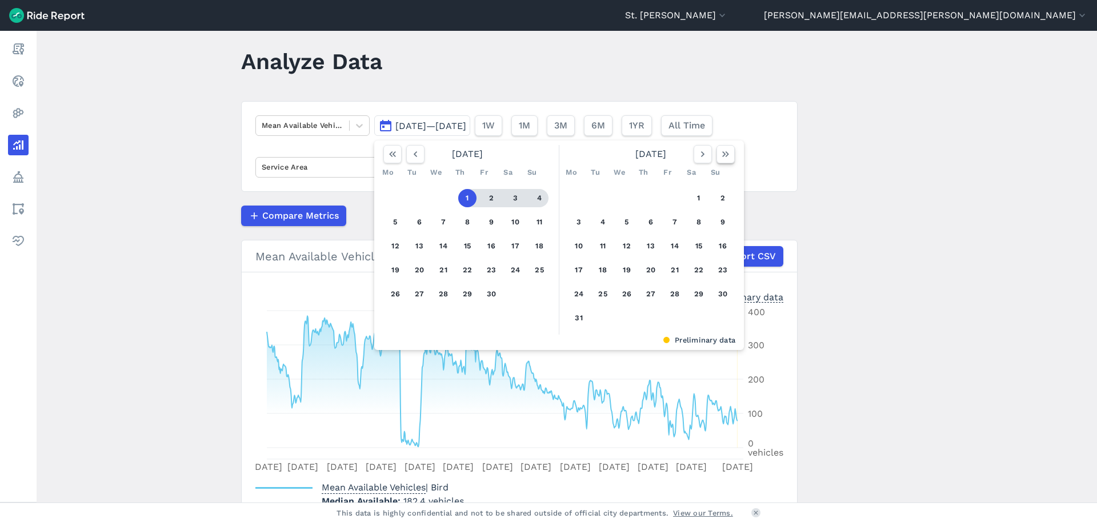
click at [727, 154] on icon "button" at bounding box center [725, 153] width 11 height 11
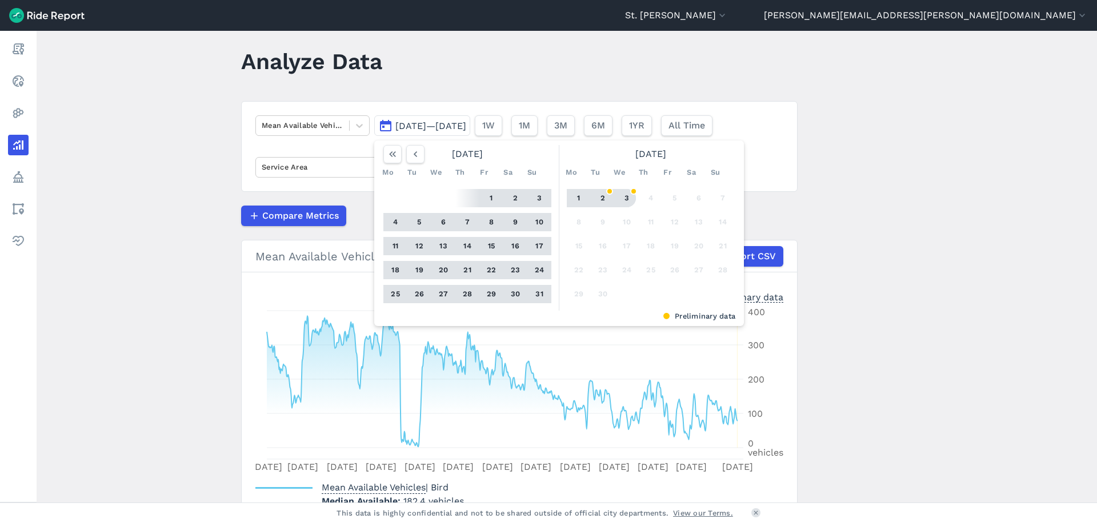
click at [626, 199] on button "3" at bounding box center [626, 198] width 18 height 18
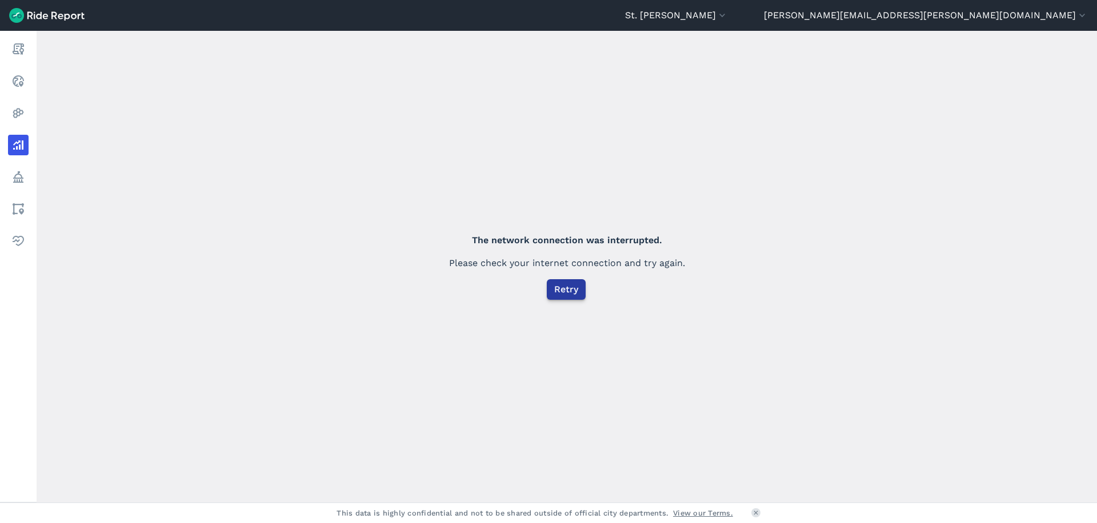
click at [556, 291] on span "Retry" at bounding box center [566, 290] width 24 height 14
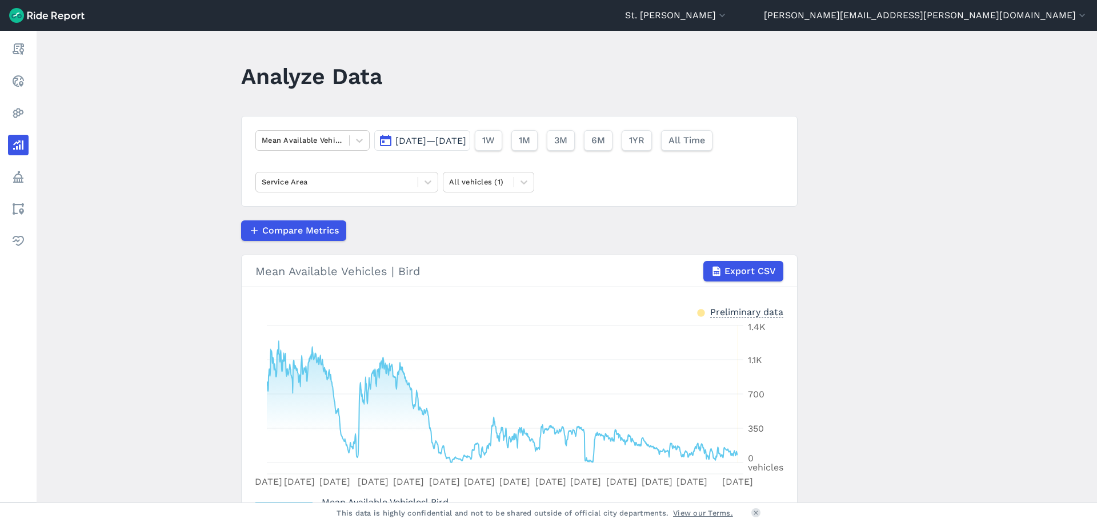
scroll to position [35, 0]
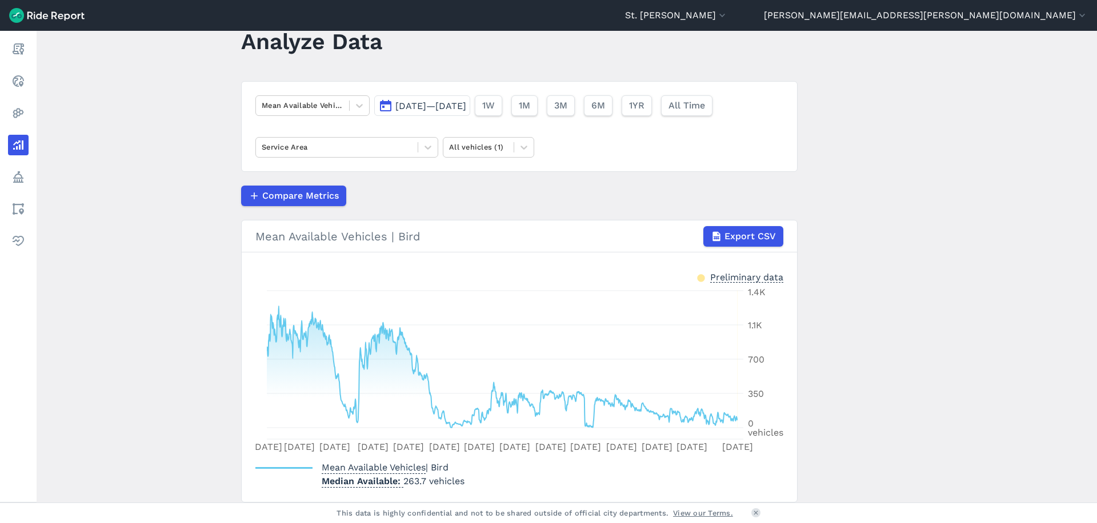
click at [419, 107] on span "Apr 1, 2021—Sep 3, 2025" at bounding box center [430, 106] width 71 height 11
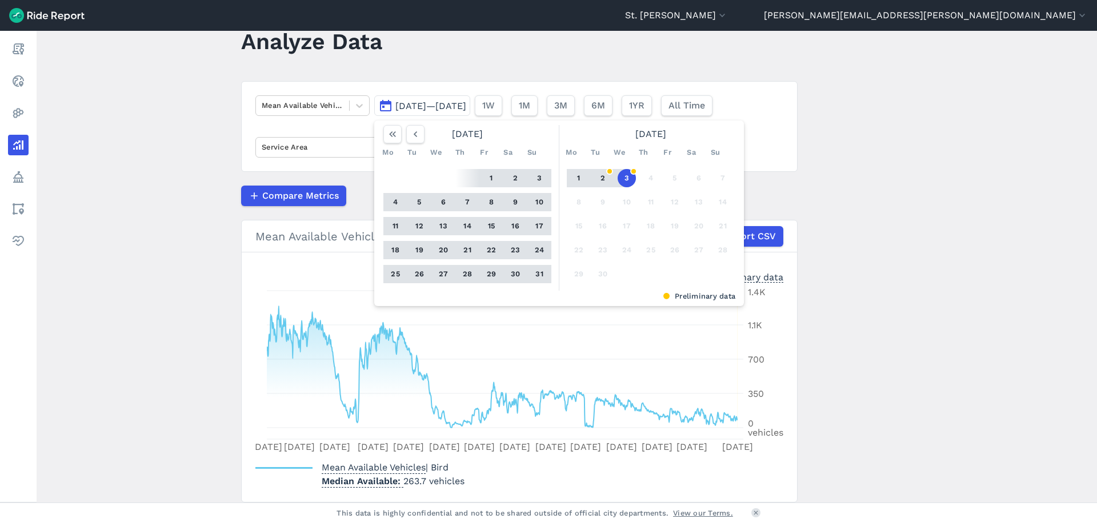
click at [820, 192] on main "Analyze Data Mean Available Vehicles Apr 1, 2021—Sep 3, 2025 August 2025 Mo Tu …" at bounding box center [567, 267] width 1060 height 472
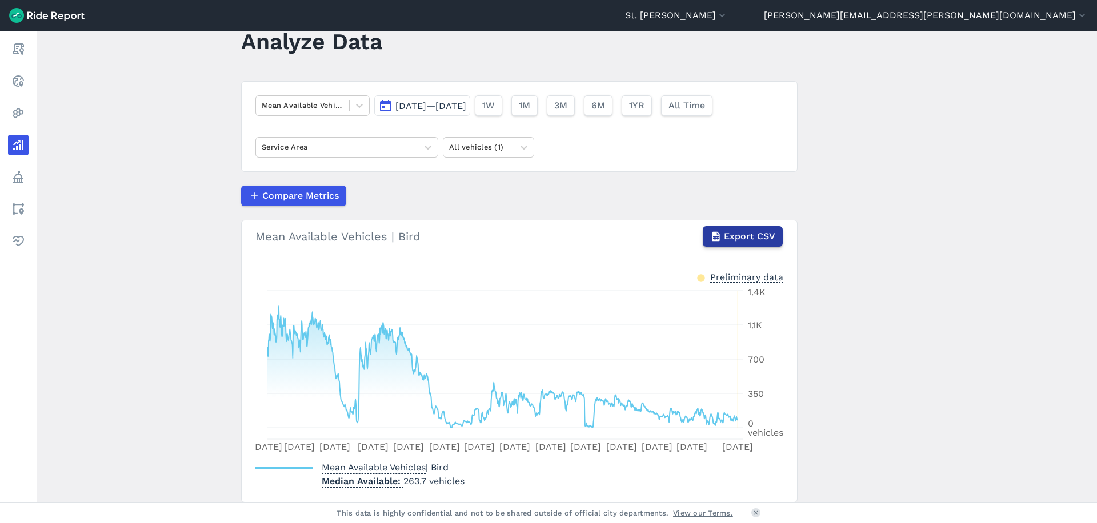
click at [751, 228] on button "Export CSV" at bounding box center [743, 236] width 80 height 21
click at [356, 109] on icon at bounding box center [359, 105] width 11 height 11
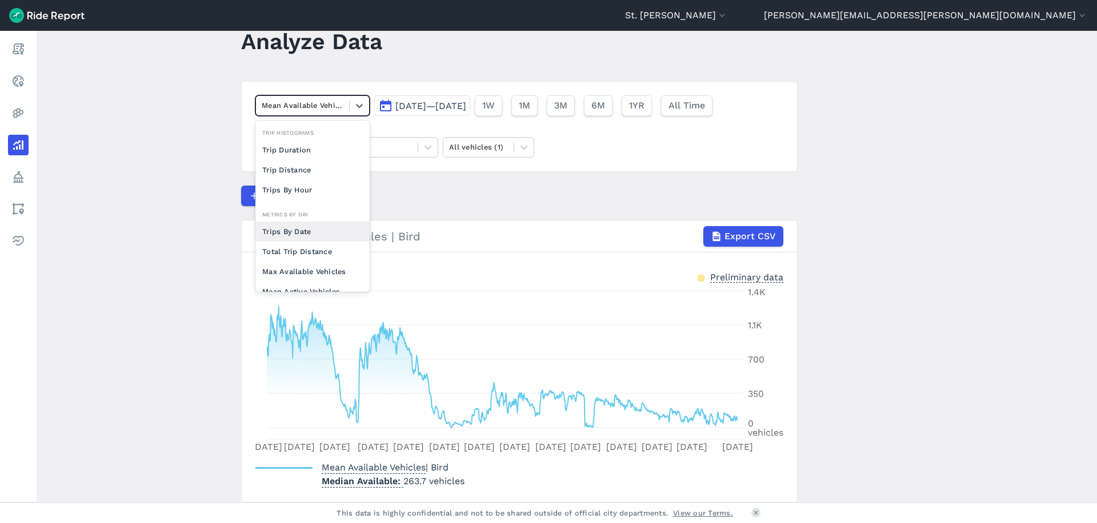
click at [354, 222] on div "Trips By Date" at bounding box center [312, 232] width 114 height 20
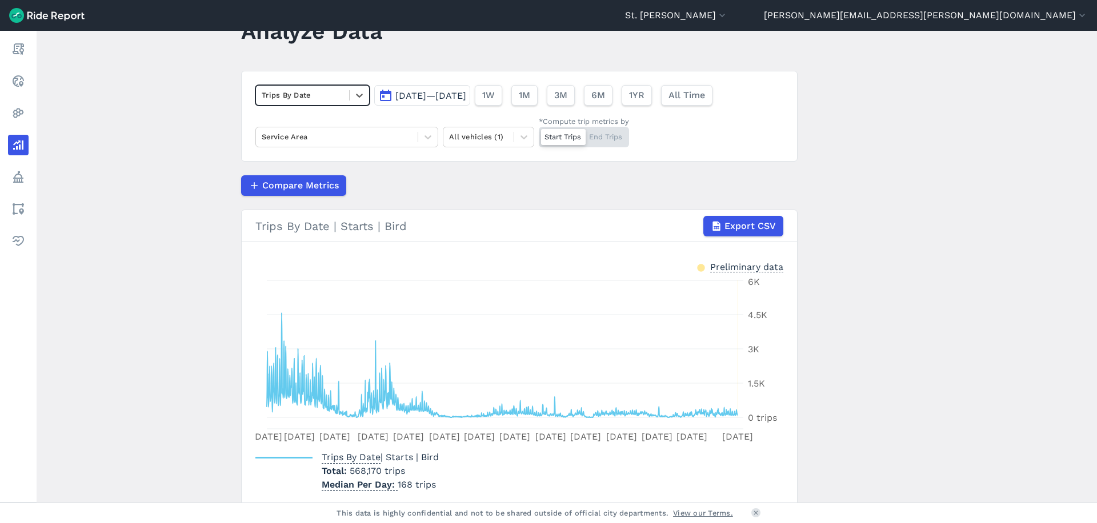
scroll to position [48, 0]
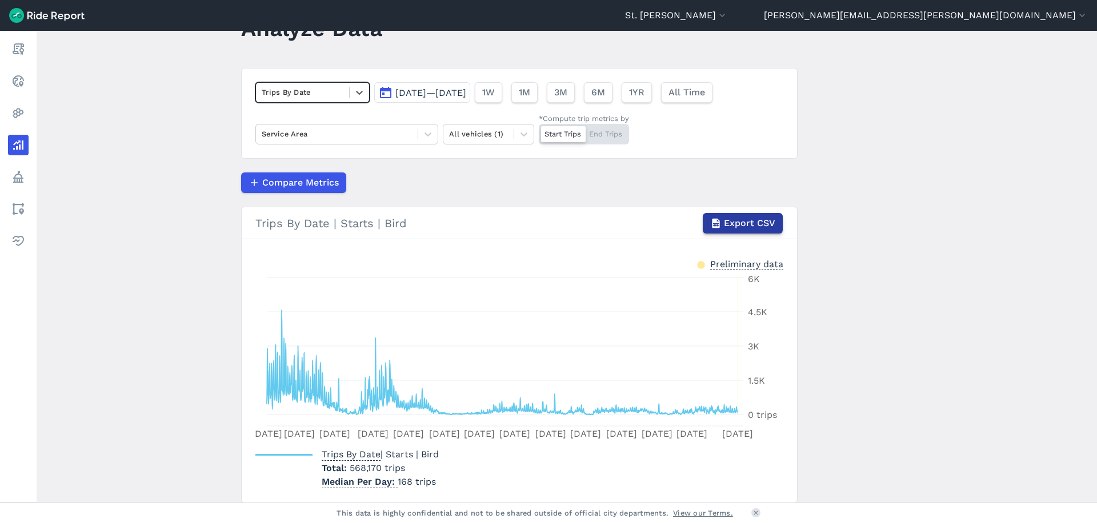
click at [751, 217] on span "Export CSV" at bounding box center [749, 223] width 51 height 14
